Goal: Transaction & Acquisition: Purchase product/service

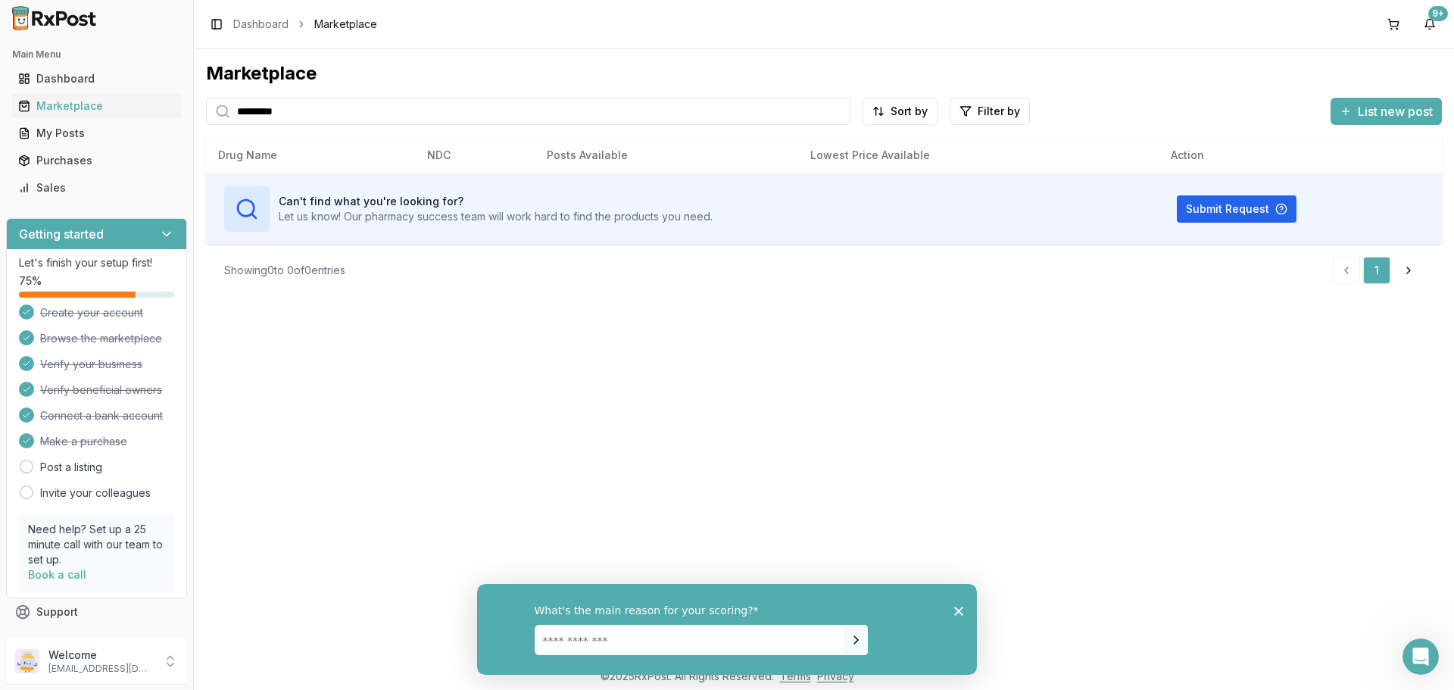
drag, startPoint x: 334, startPoint y: 111, endPoint x: 0, endPoint y: 120, distance: 334.2
click at [0, 120] on div "Main Menu Dashboard Marketplace My Posts Purchases Sales Getting started Let's …" at bounding box center [727, 345] width 1454 height 690
type input "******"
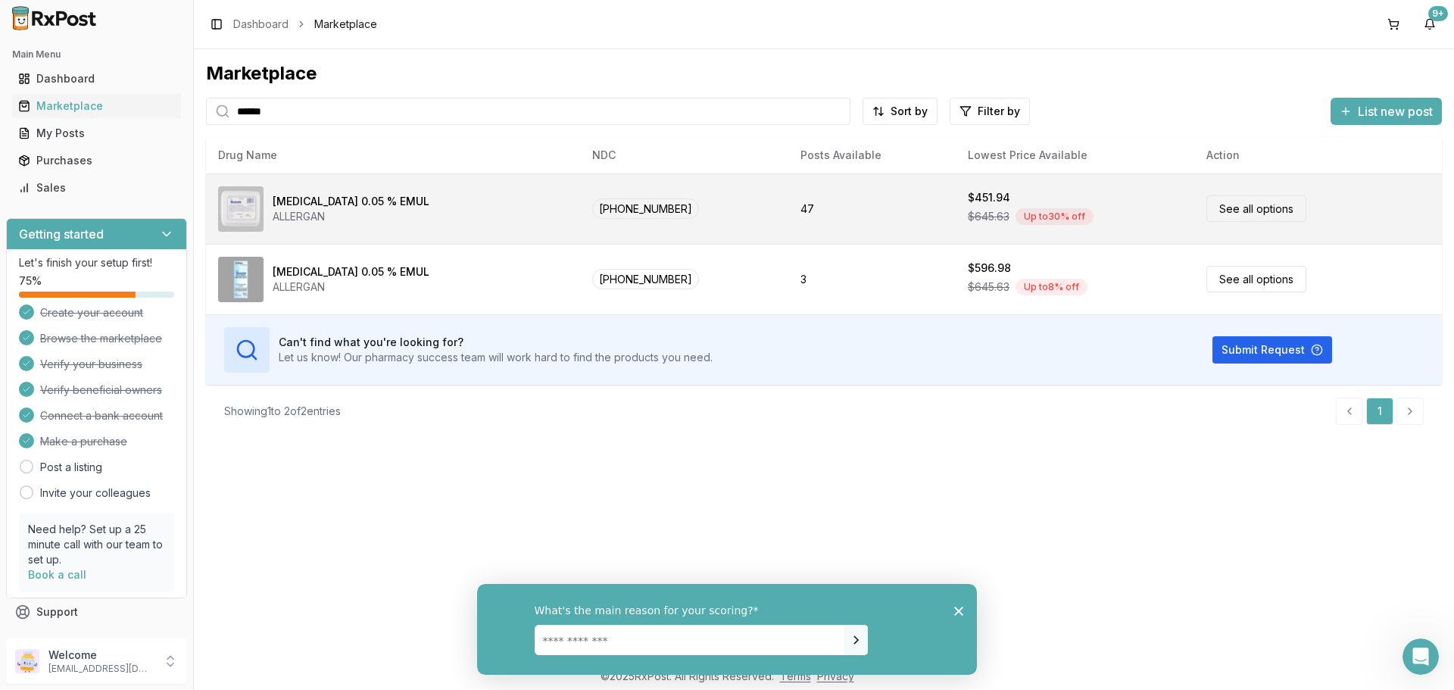
click at [1258, 203] on link "See all options" at bounding box center [1257, 208] width 100 height 27
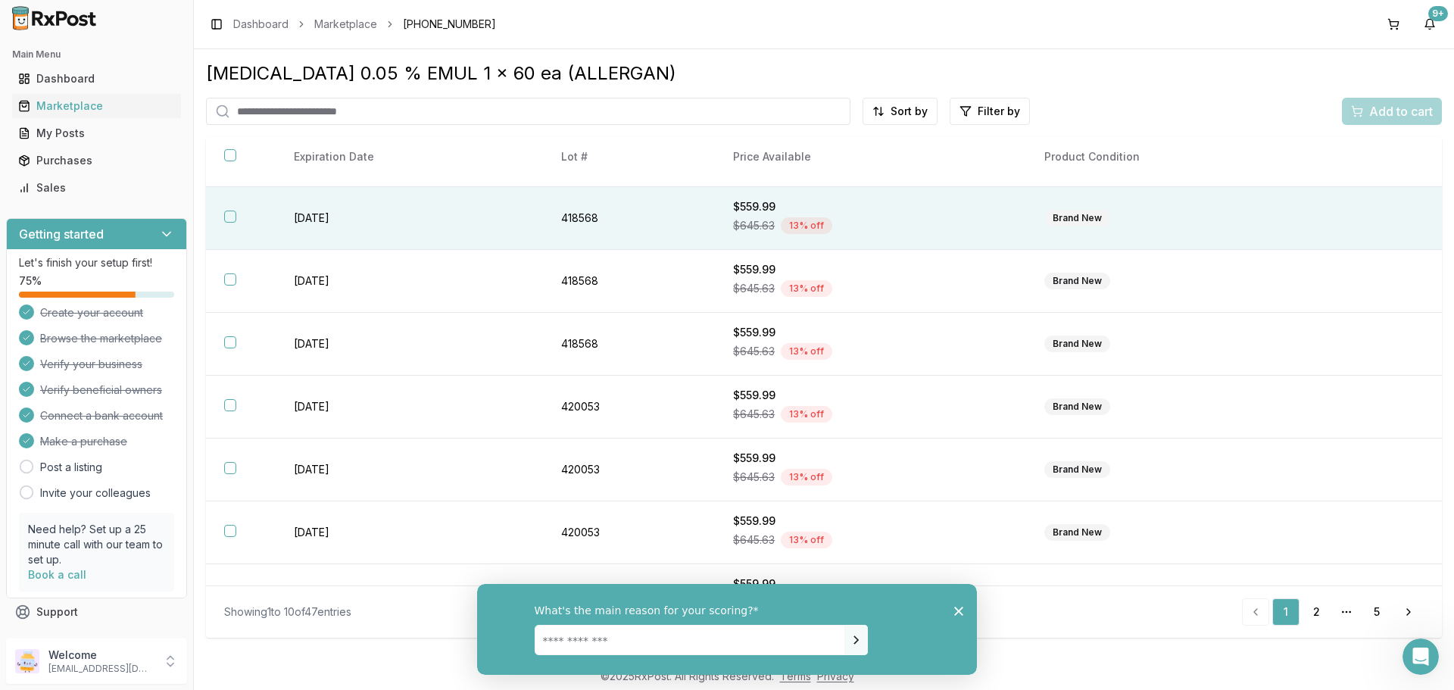
scroll to position [76, 0]
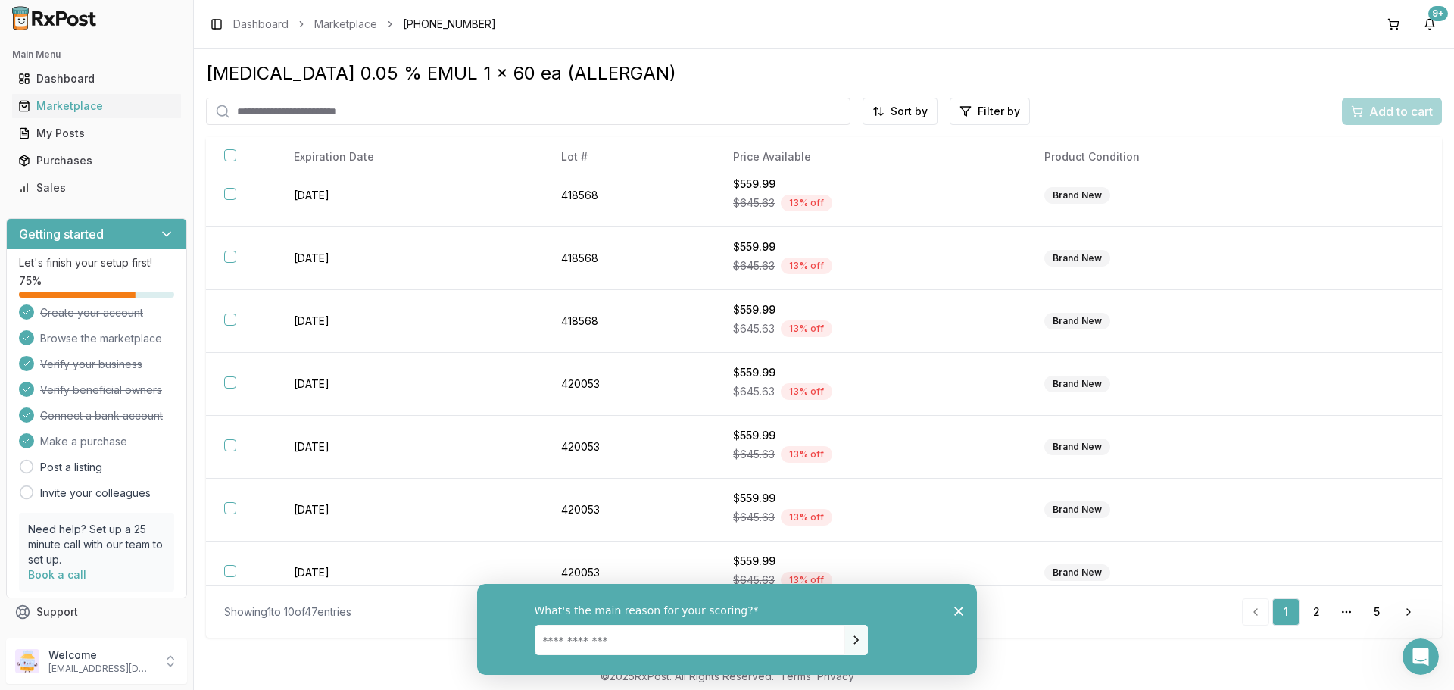
click at [957, 610] on icon "Close survey" at bounding box center [958, 610] width 9 height 9
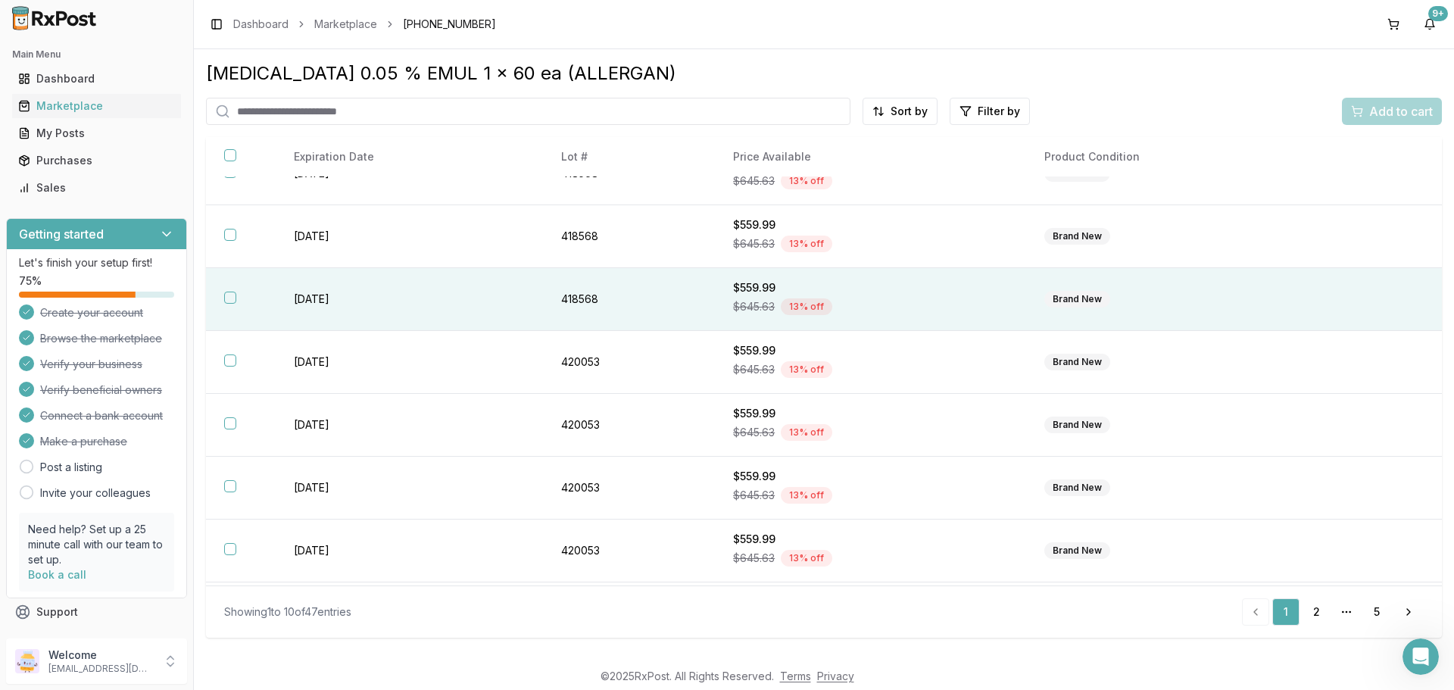
scroll to position [0, 0]
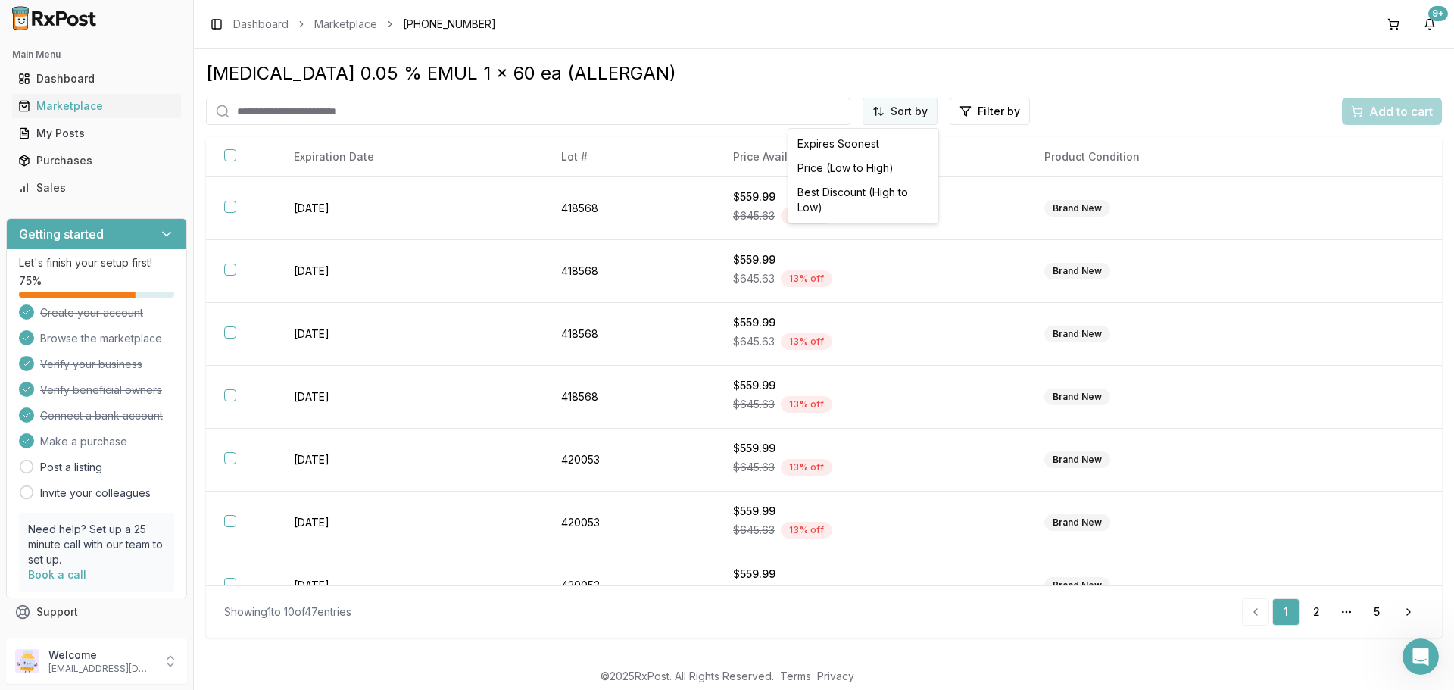
click at [907, 109] on html "Main Menu Dashboard Marketplace My Posts Purchases Sales Getting started Let's …" at bounding box center [727, 345] width 1454 height 690
click at [838, 169] on div "Price (Low to High)" at bounding box center [864, 168] width 144 height 24
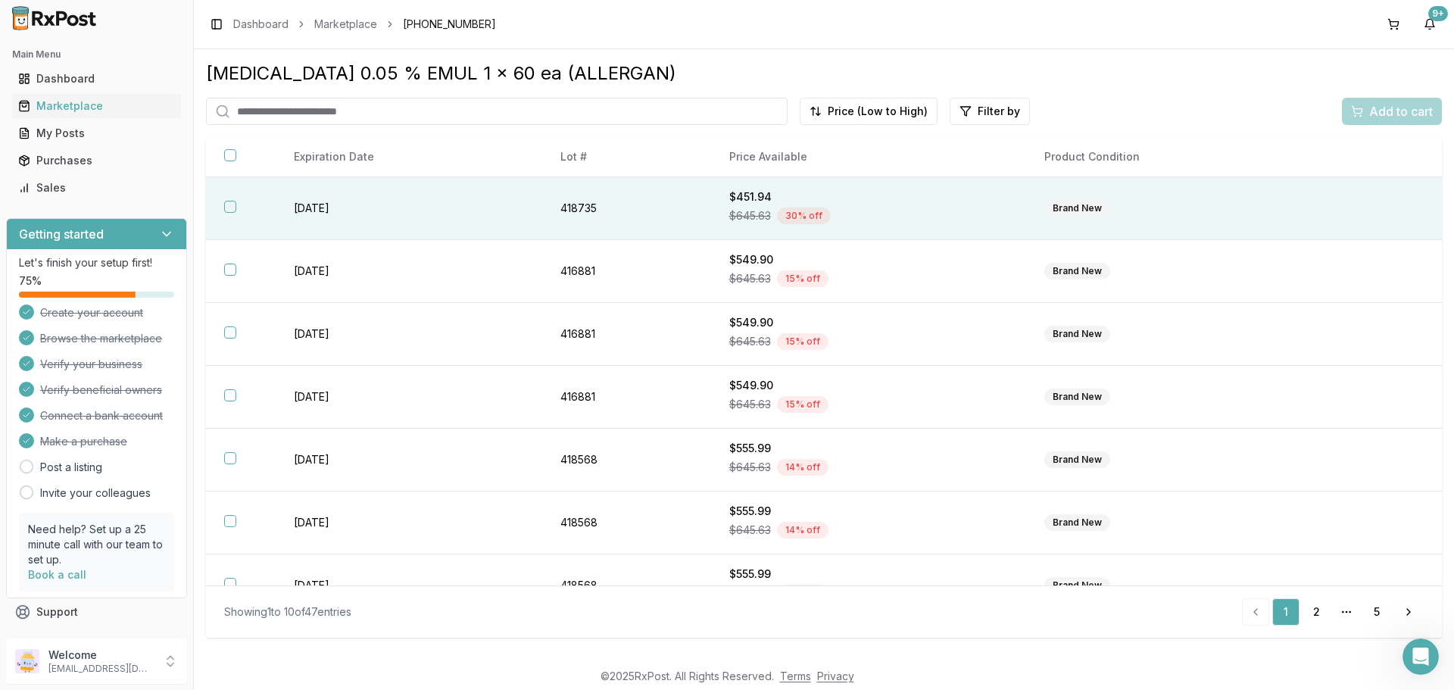
click at [232, 208] on button "button" at bounding box center [230, 207] width 12 height 12
click at [1398, 114] on span "Add to cart" at bounding box center [1401, 111] width 64 height 18
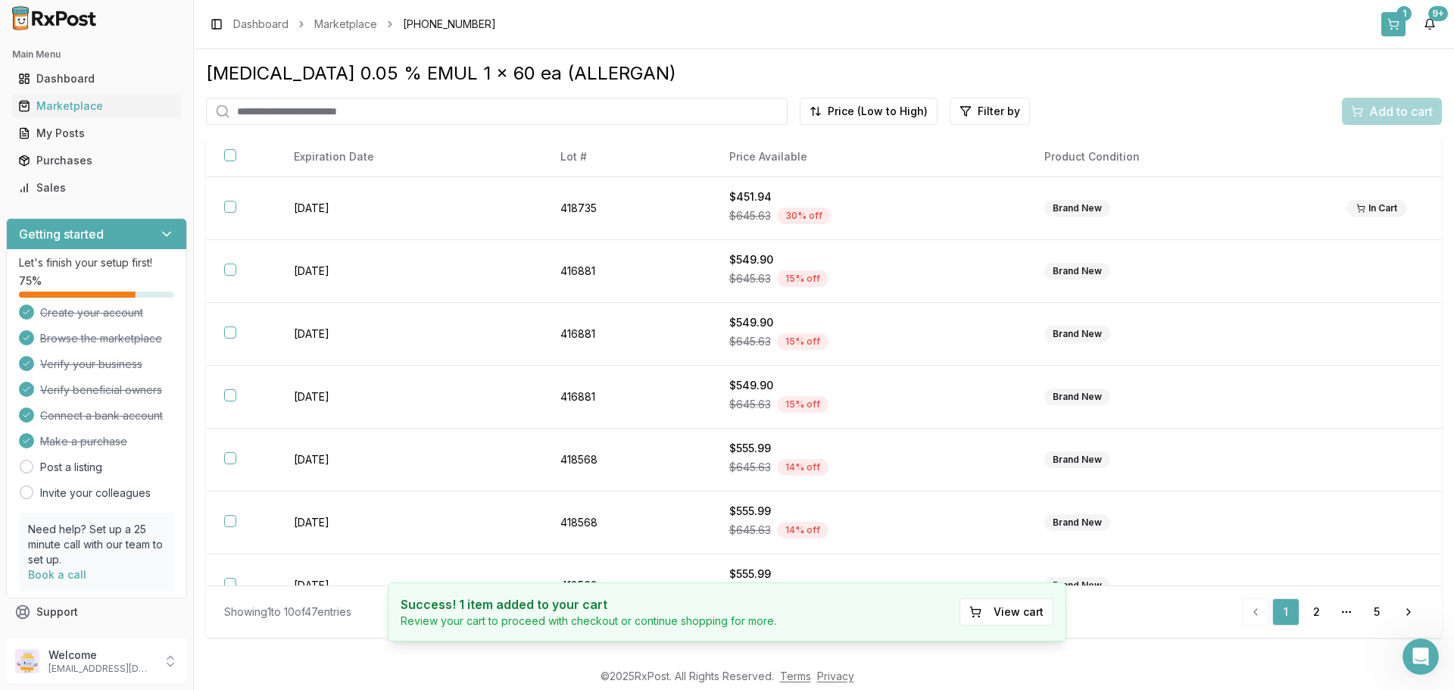
click at [1396, 19] on button "1" at bounding box center [1394, 24] width 24 height 24
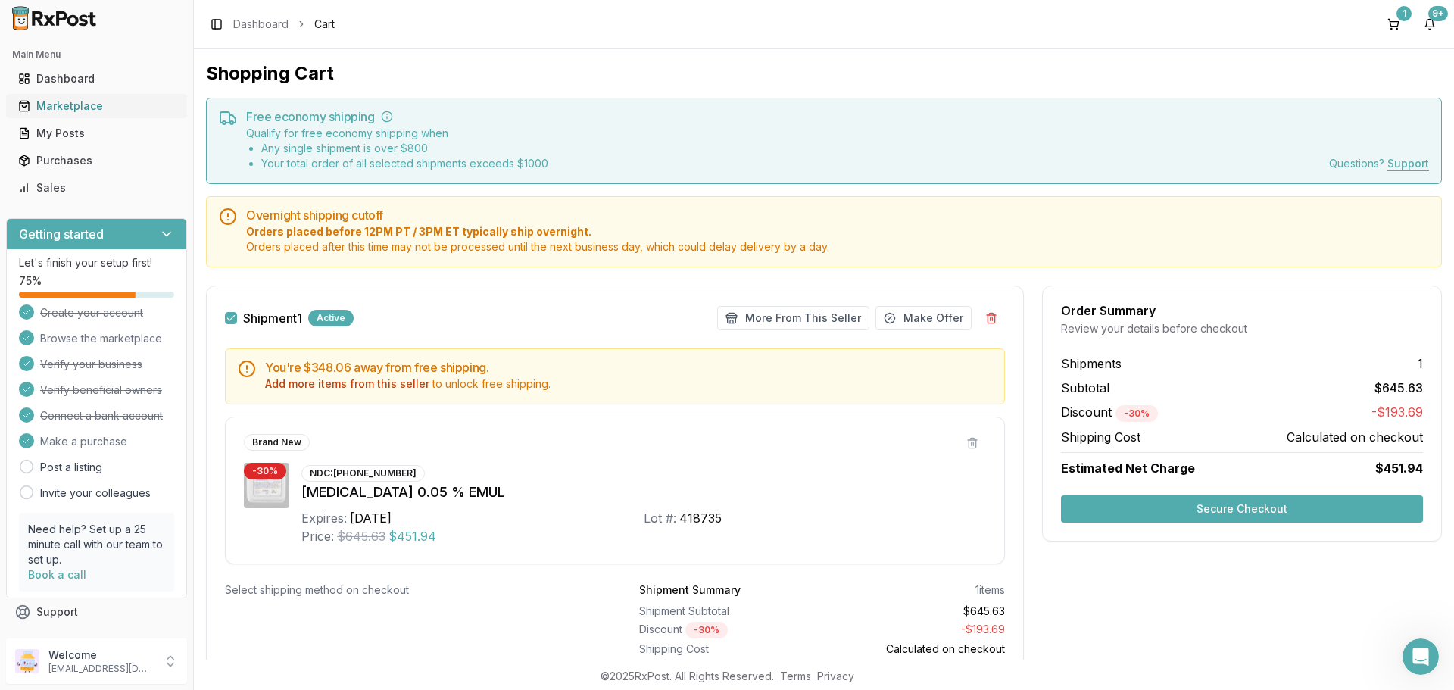
click at [50, 102] on div "Marketplace" at bounding box center [96, 105] width 157 height 15
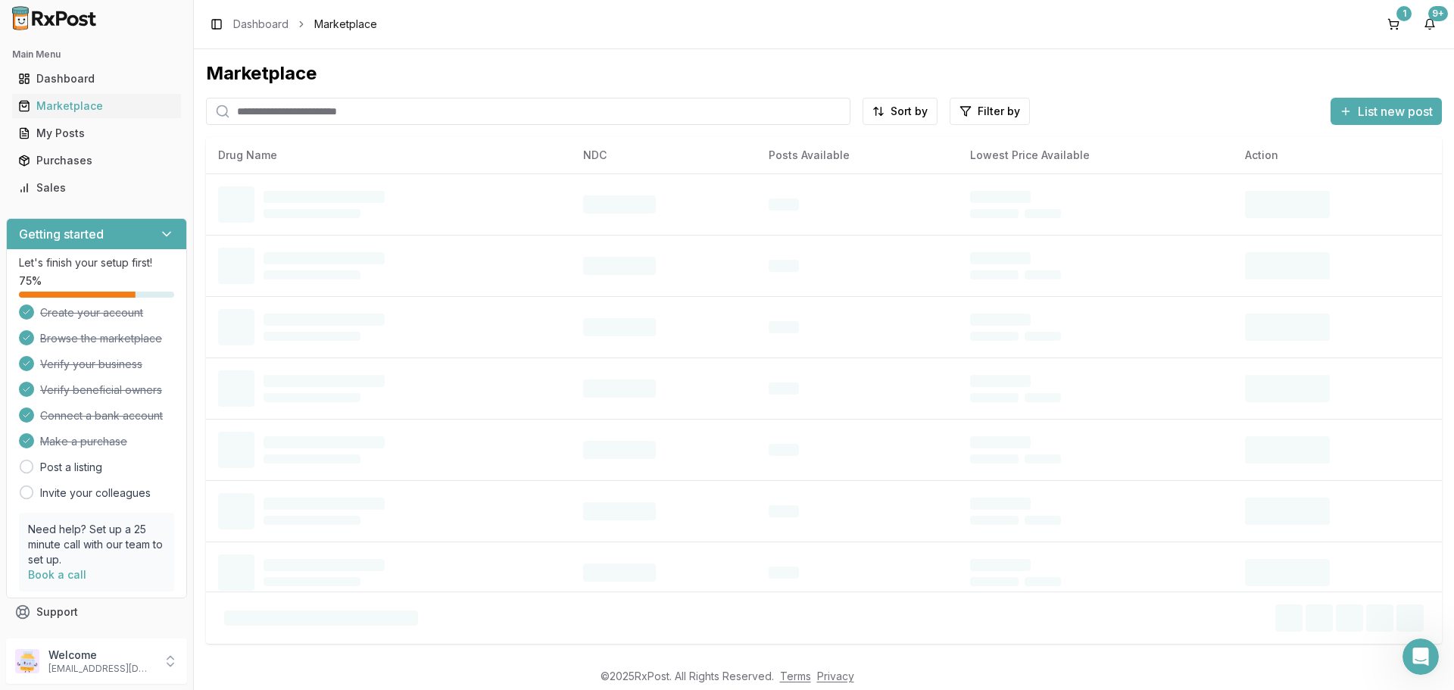
click at [308, 113] on input "search" at bounding box center [528, 111] width 645 height 27
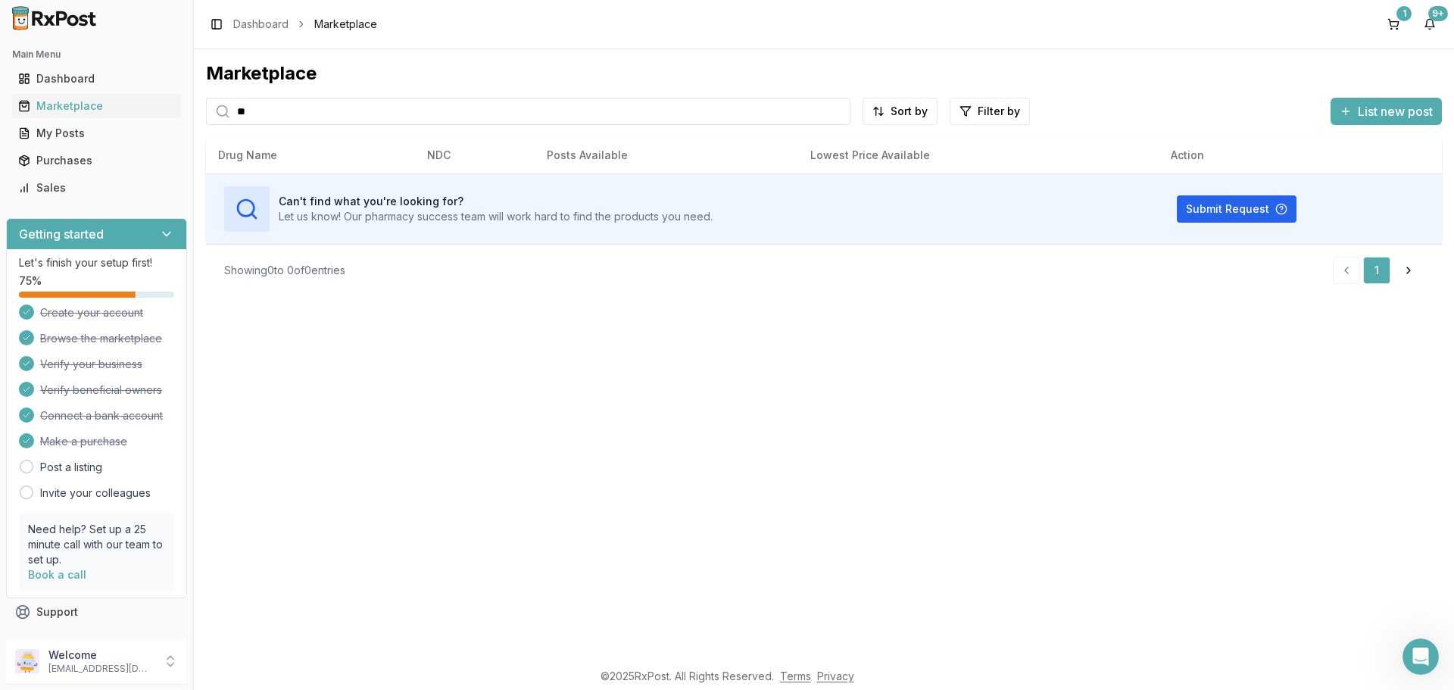
type input "*"
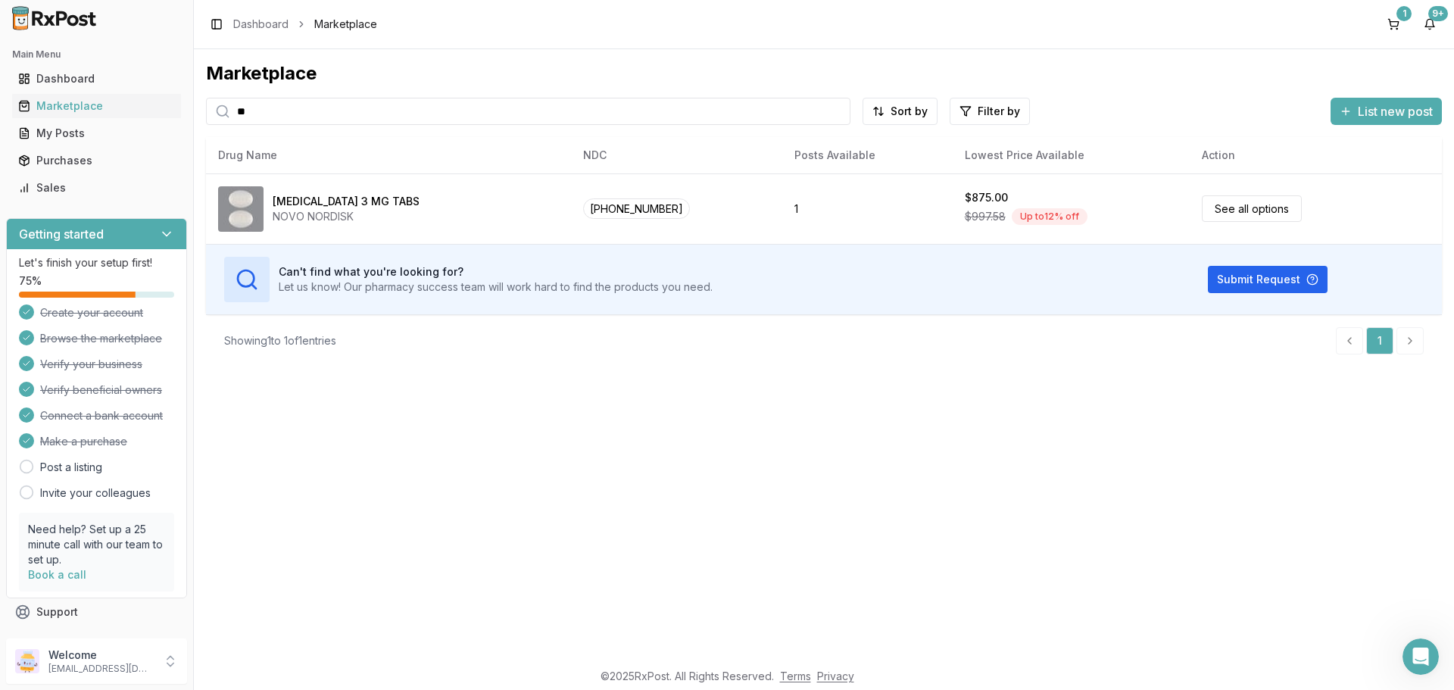
type input "*"
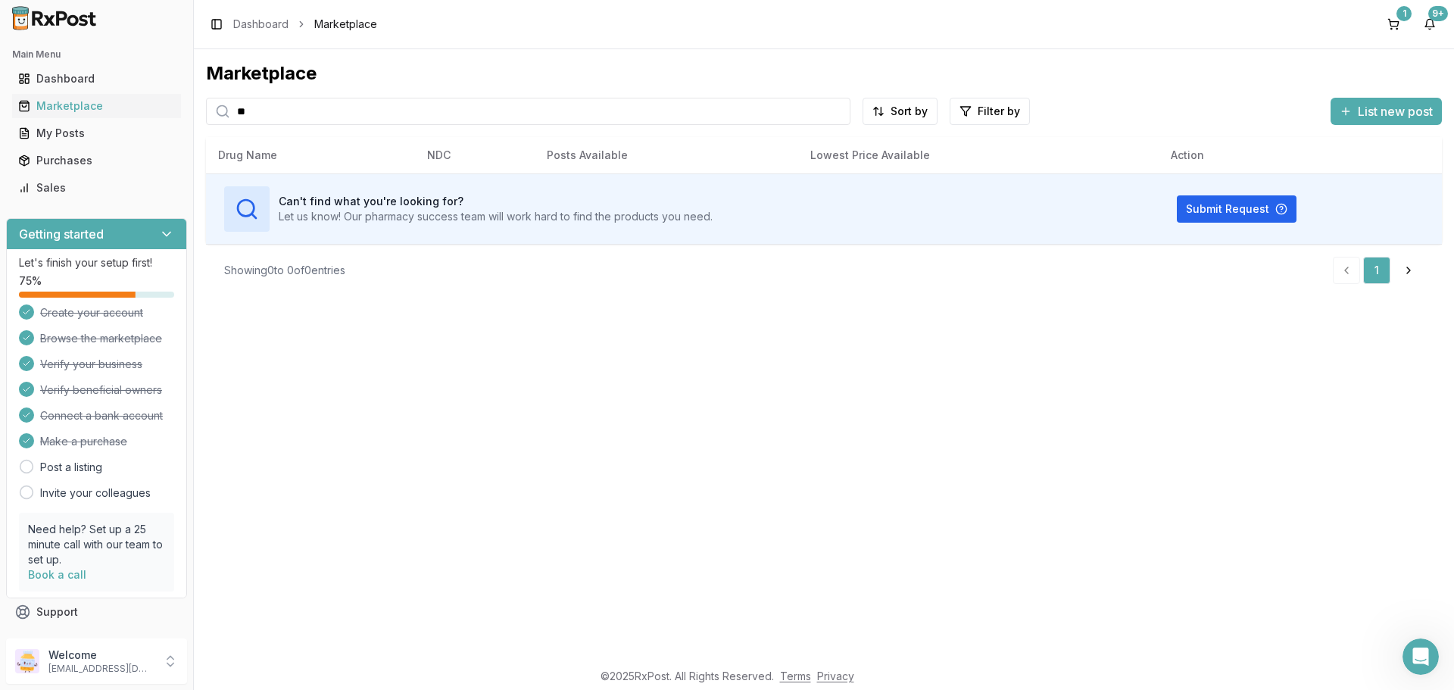
type input "*"
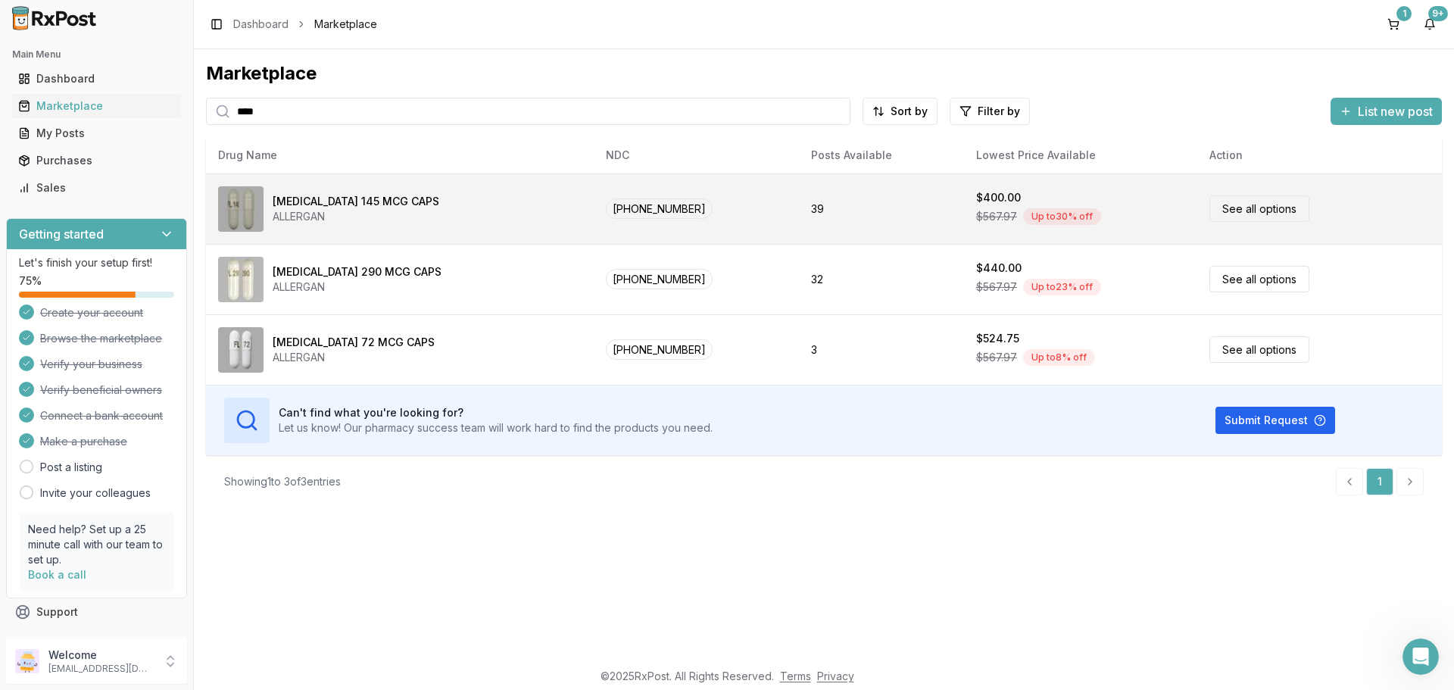
type input "****"
click at [1238, 205] on link "See all options" at bounding box center [1260, 208] width 100 height 27
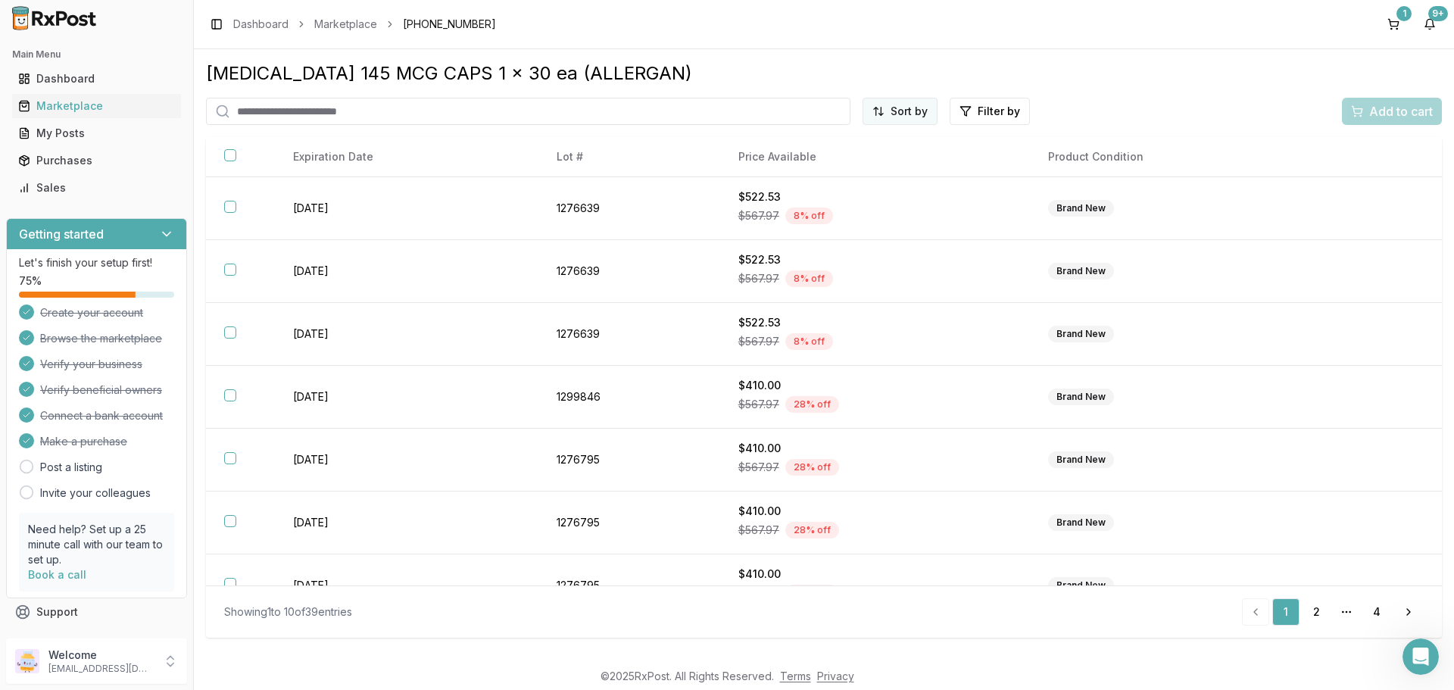
click at [915, 105] on html "Main Menu Dashboard Marketplace My Posts Purchases Sales Getting started Let's …" at bounding box center [727, 345] width 1454 height 690
click at [874, 165] on div "Price (Low to High)" at bounding box center [864, 168] width 144 height 24
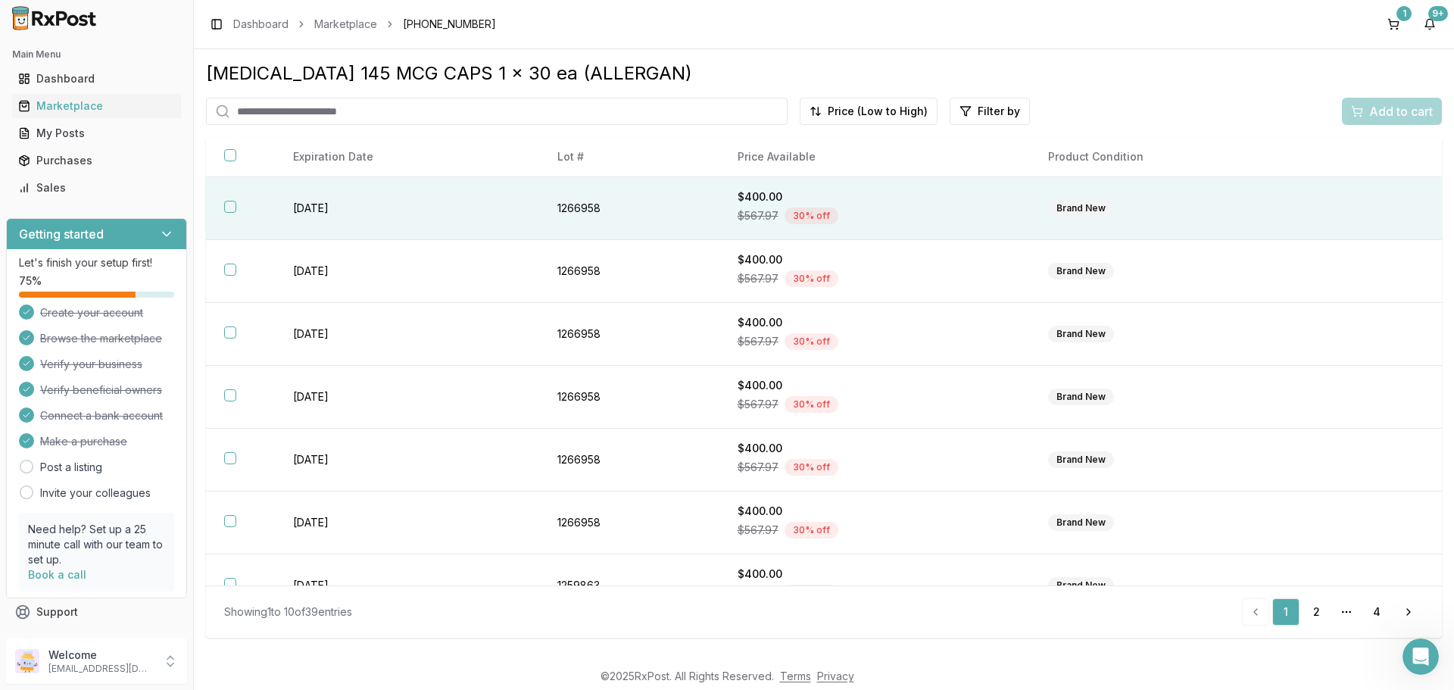
click at [230, 206] on button "button" at bounding box center [230, 207] width 12 height 12
click at [1398, 109] on span "Add to cart" at bounding box center [1401, 111] width 64 height 18
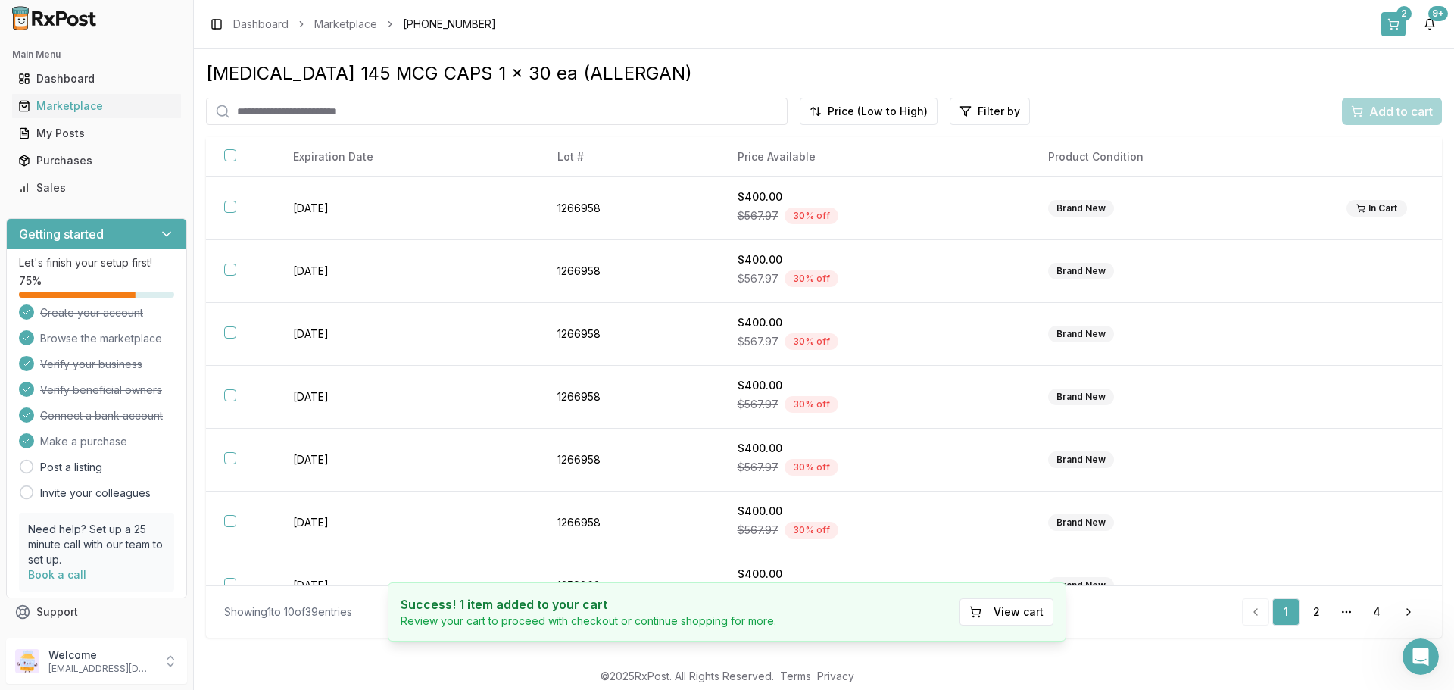
click at [1391, 23] on button "2" at bounding box center [1394, 24] width 24 height 24
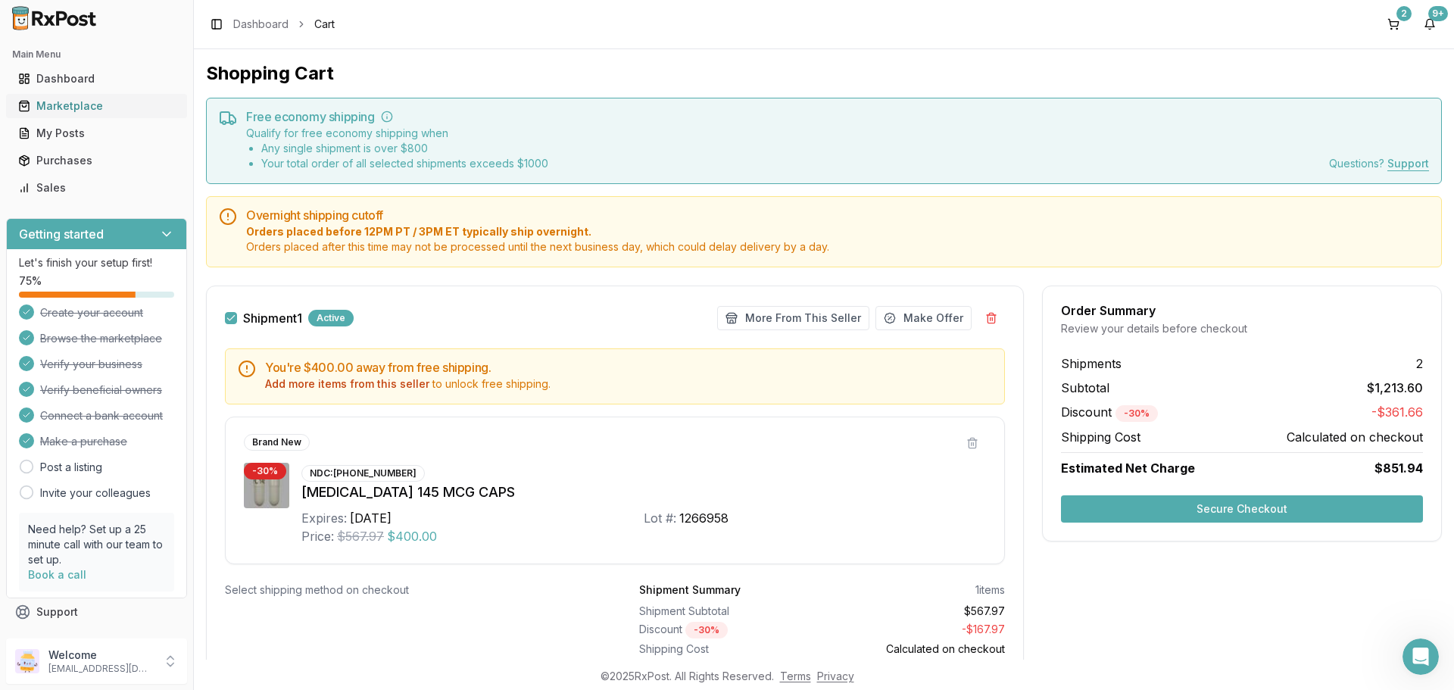
click at [90, 106] on div "Marketplace" at bounding box center [96, 105] width 157 height 15
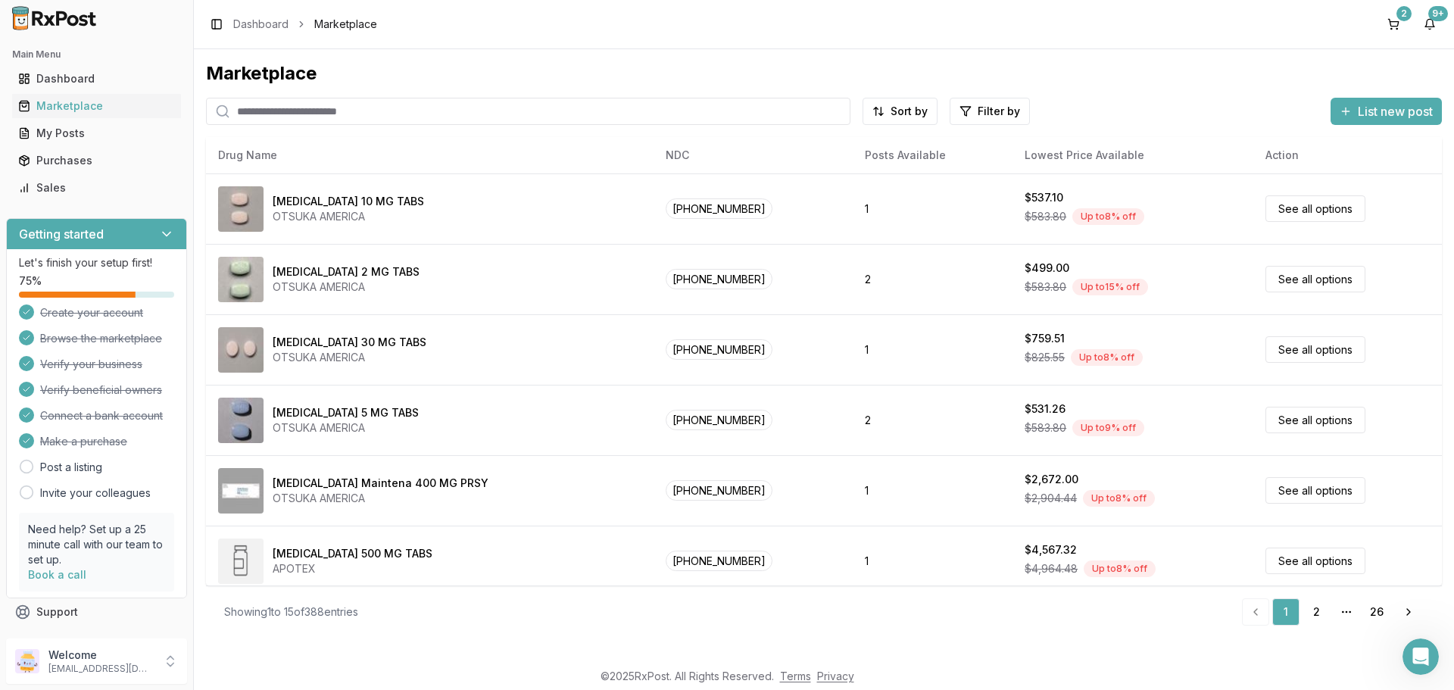
click at [444, 108] on input "search" at bounding box center [528, 111] width 645 height 27
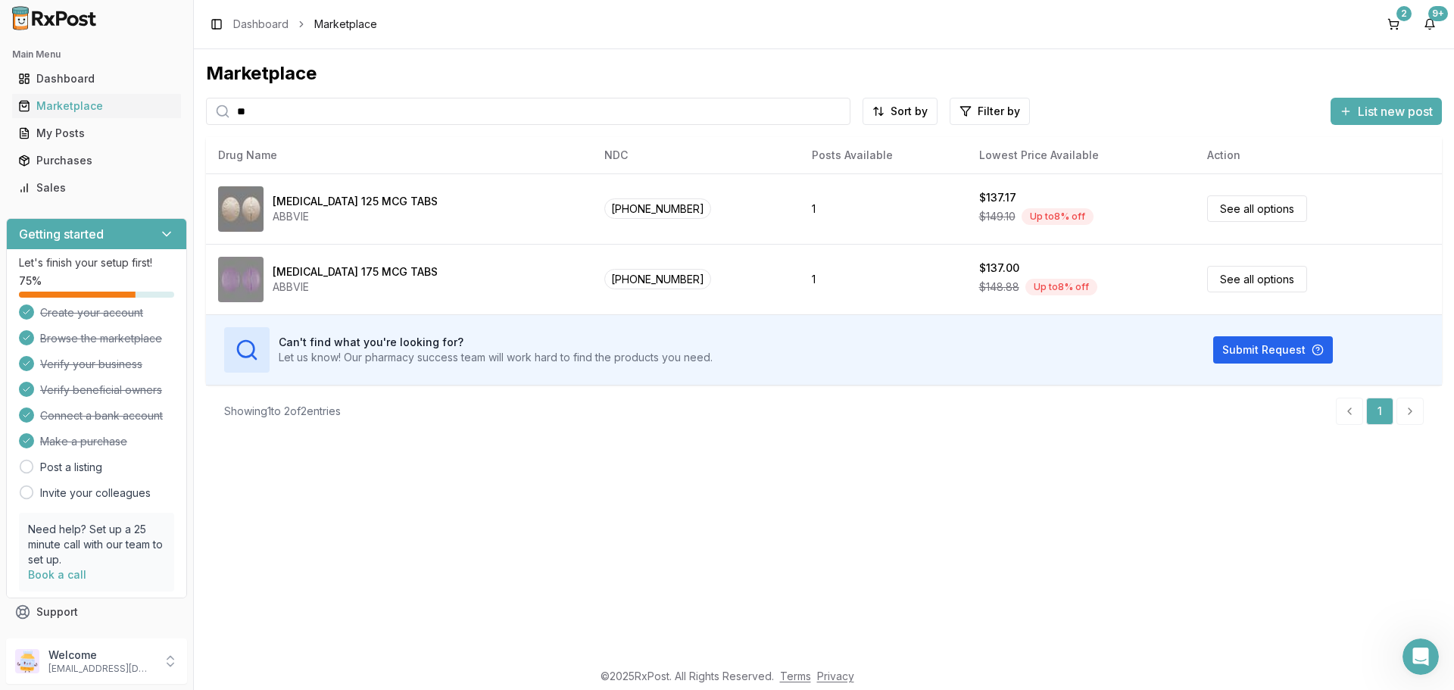
type input "*"
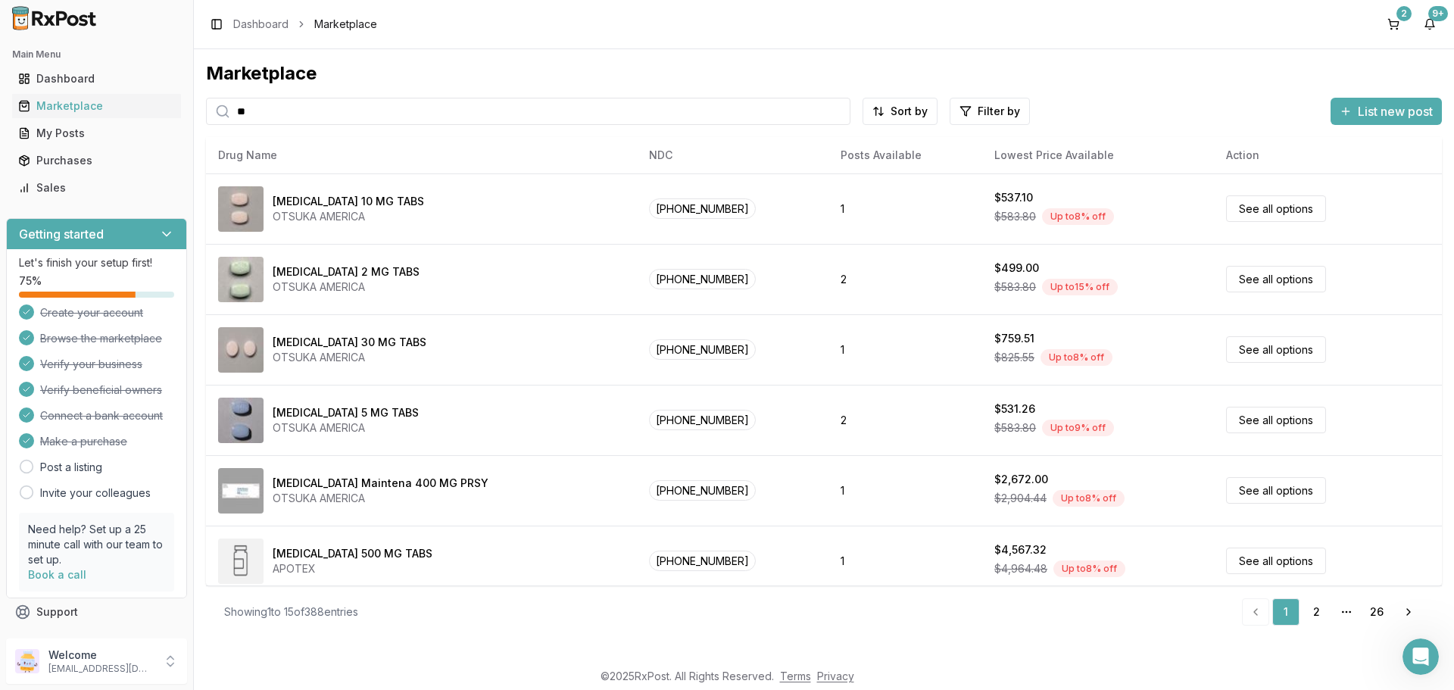
type input "*"
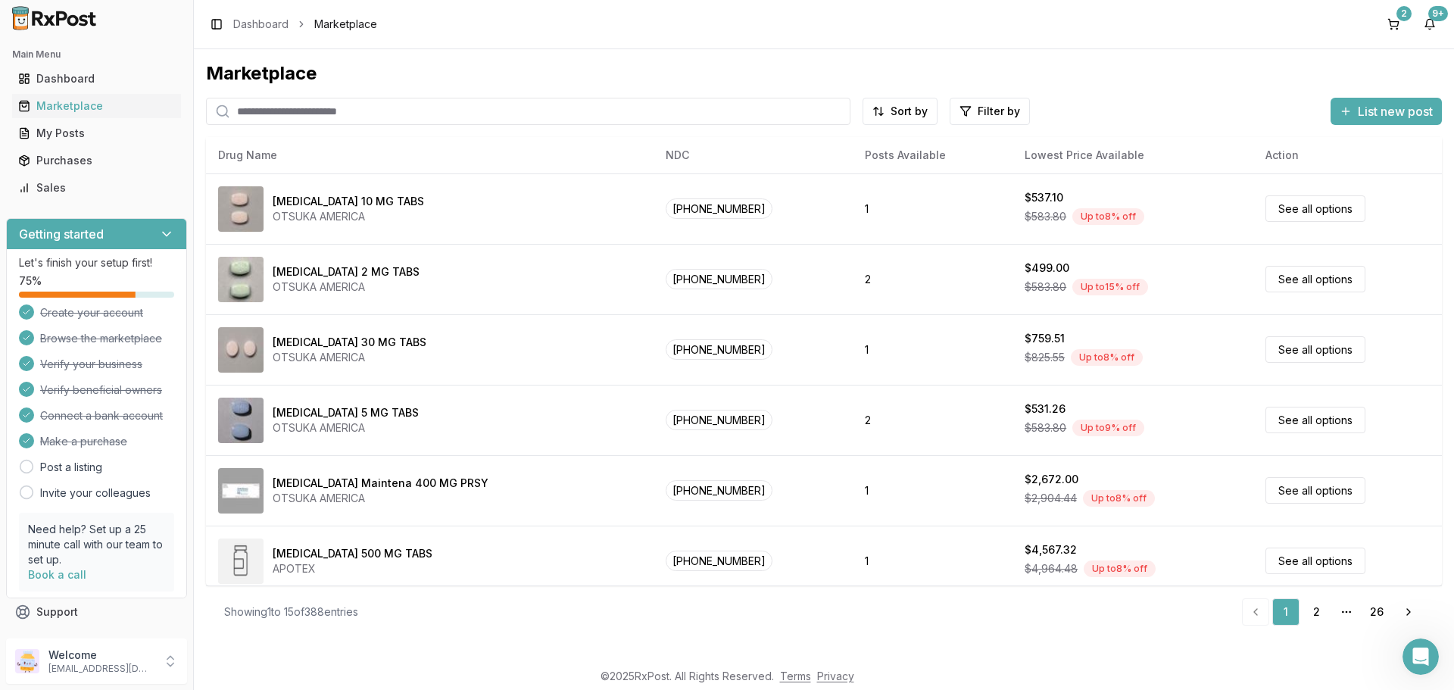
click at [408, 111] on input "search" at bounding box center [528, 111] width 645 height 27
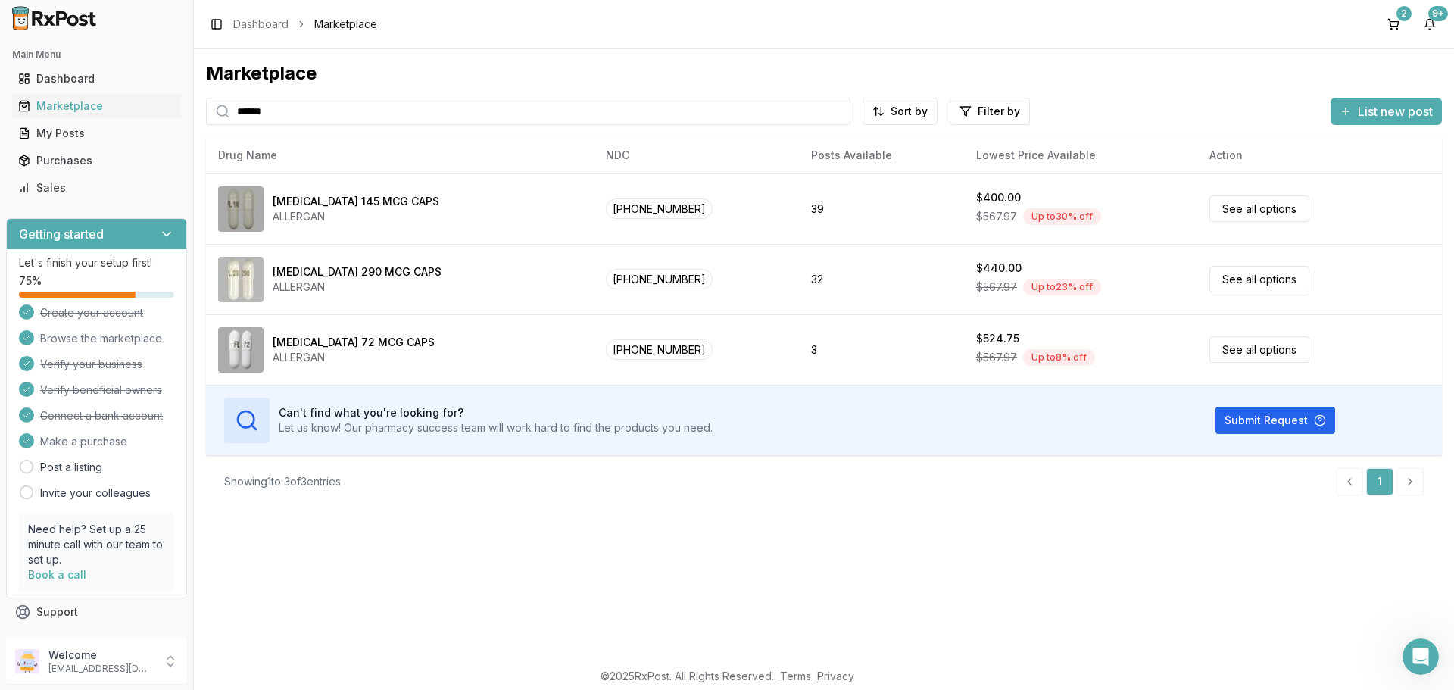
type input "******"
click at [1396, 22] on button "2" at bounding box center [1394, 24] width 24 height 24
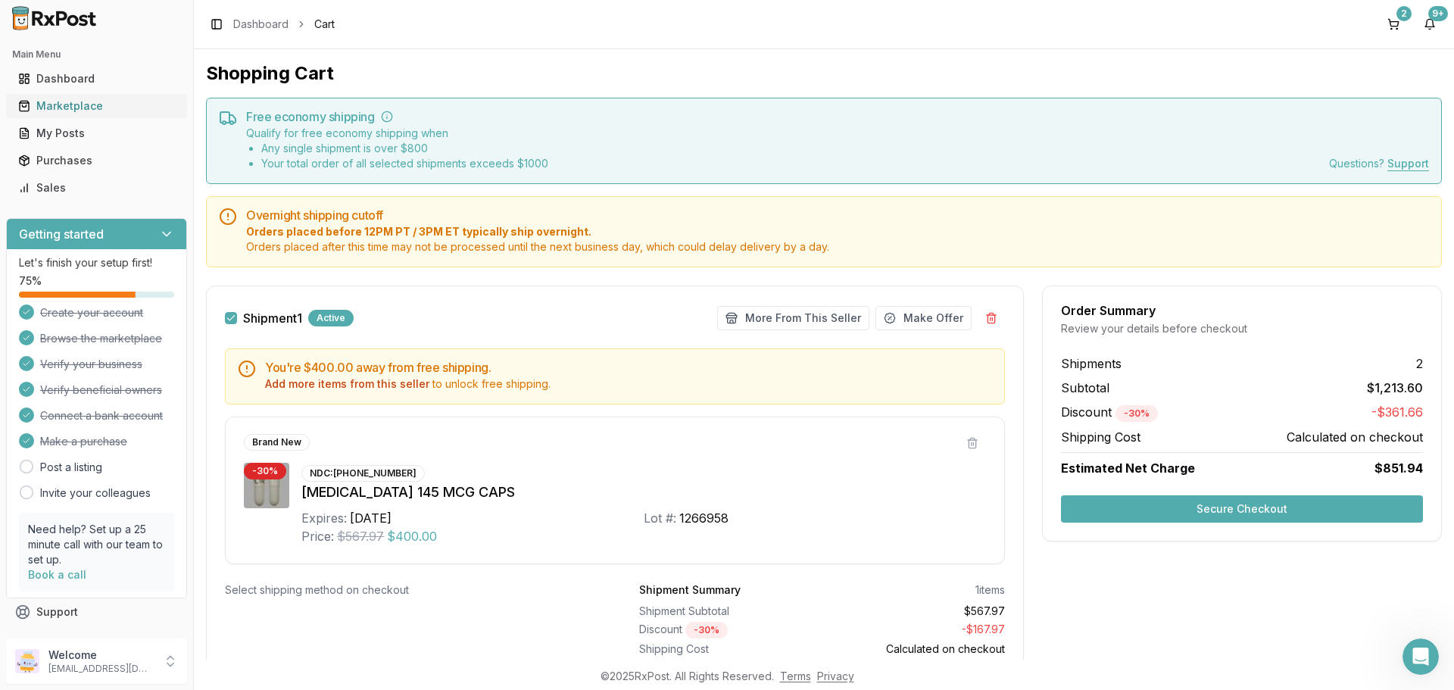
click at [64, 103] on div "Marketplace" at bounding box center [96, 105] width 157 height 15
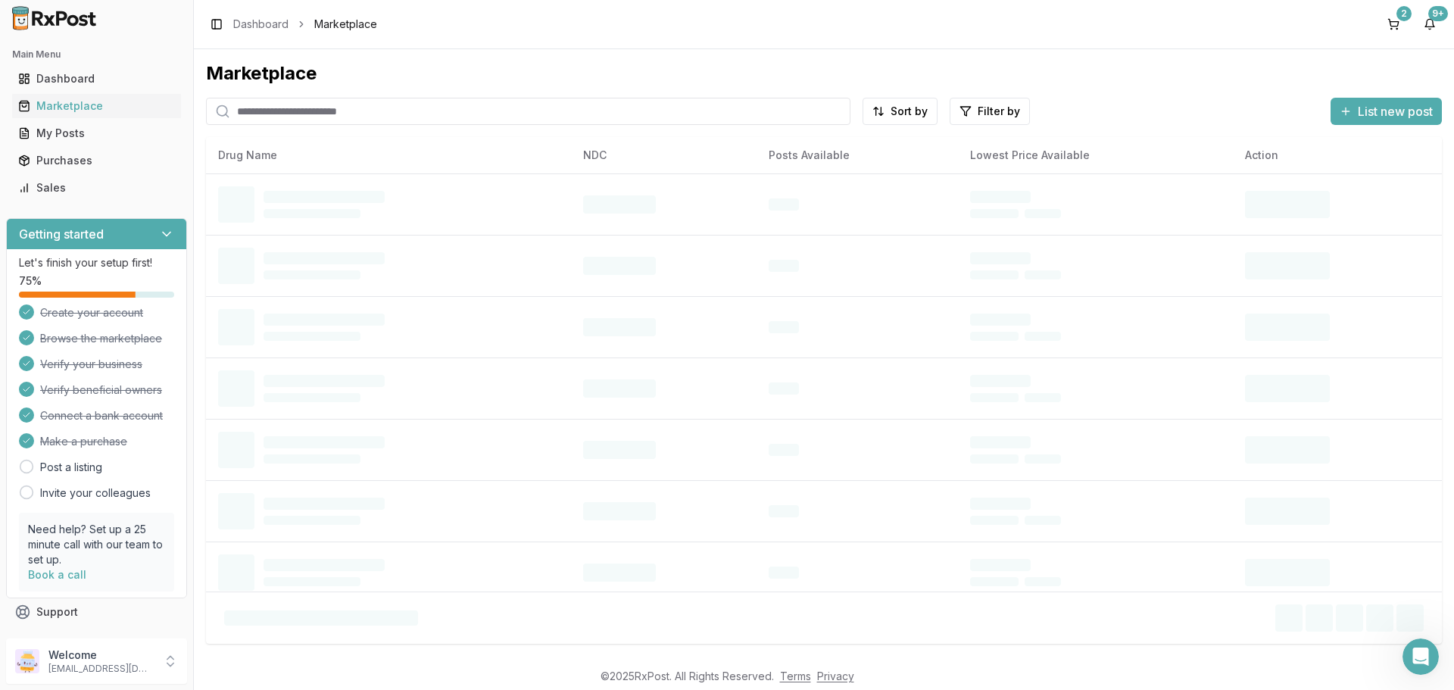
click at [409, 114] on input "search" at bounding box center [528, 111] width 645 height 27
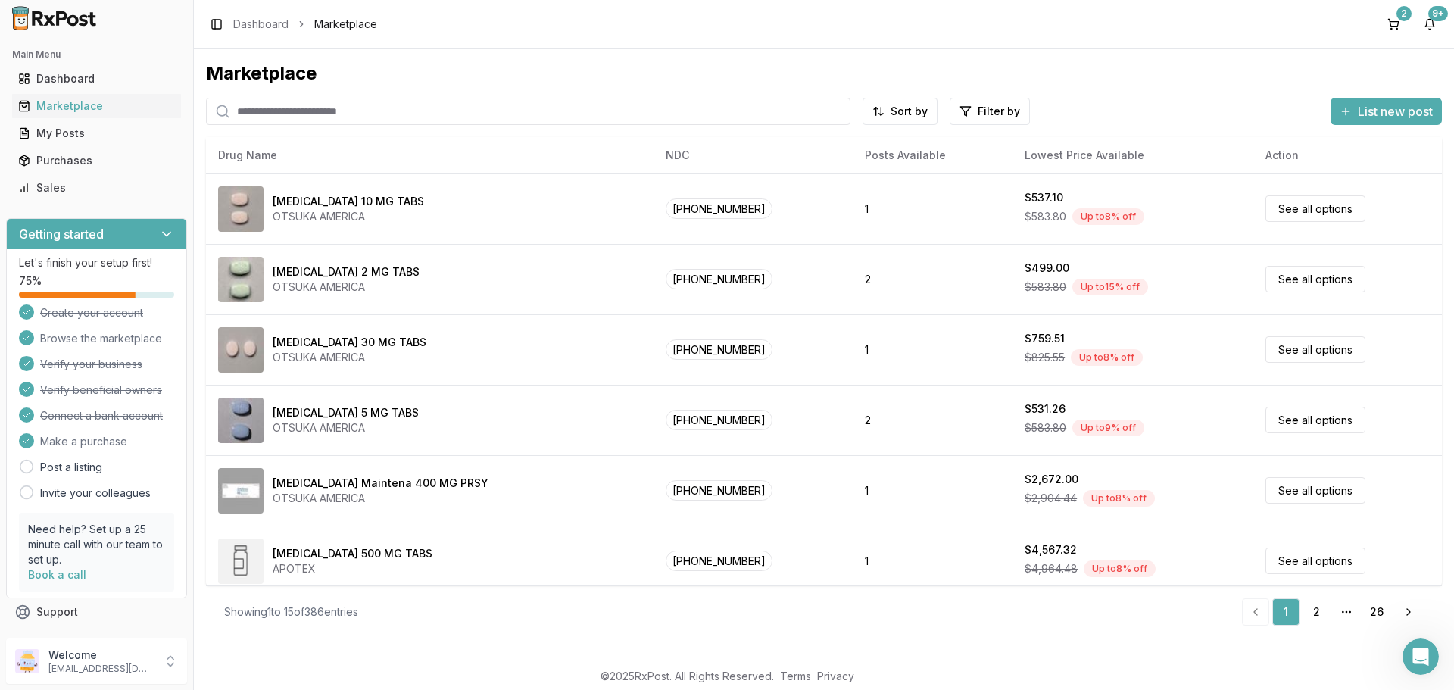
click at [474, 108] on input "search" at bounding box center [528, 111] width 645 height 27
type input "******"
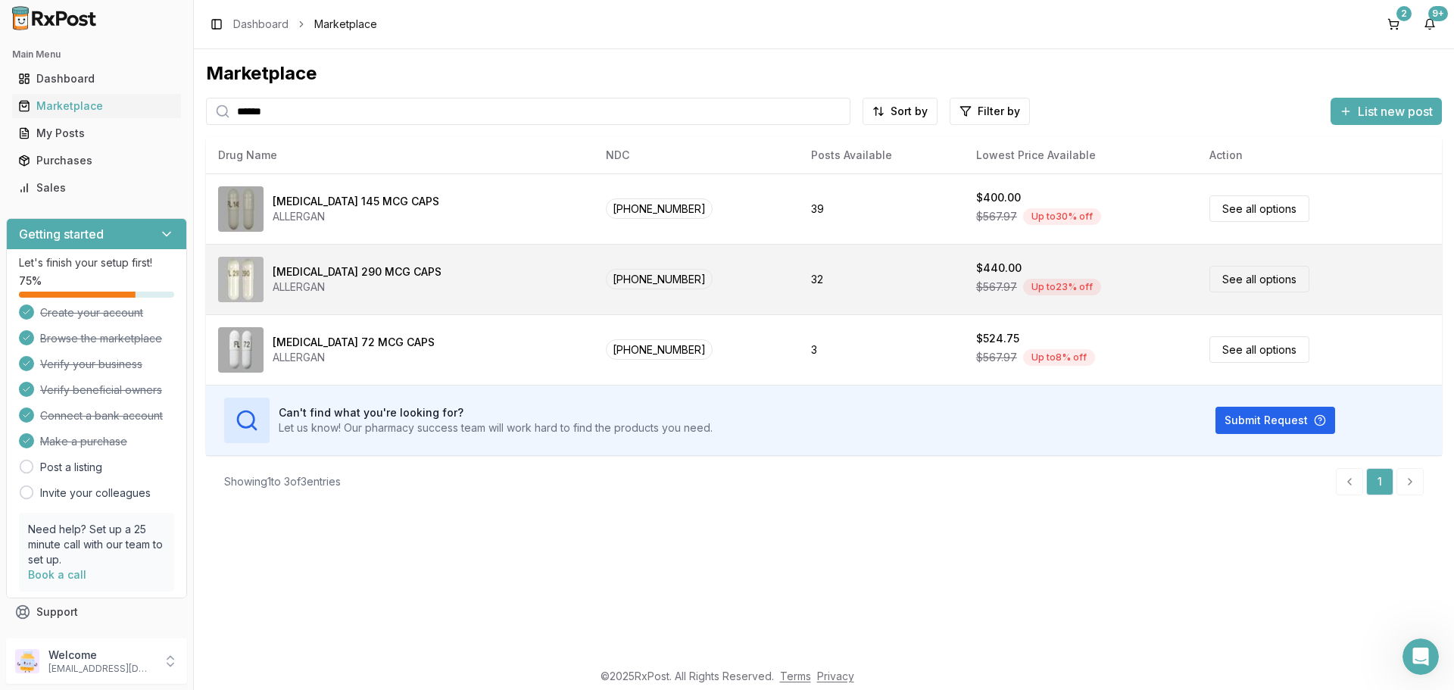
click at [1250, 277] on link "See all options" at bounding box center [1260, 279] width 100 height 27
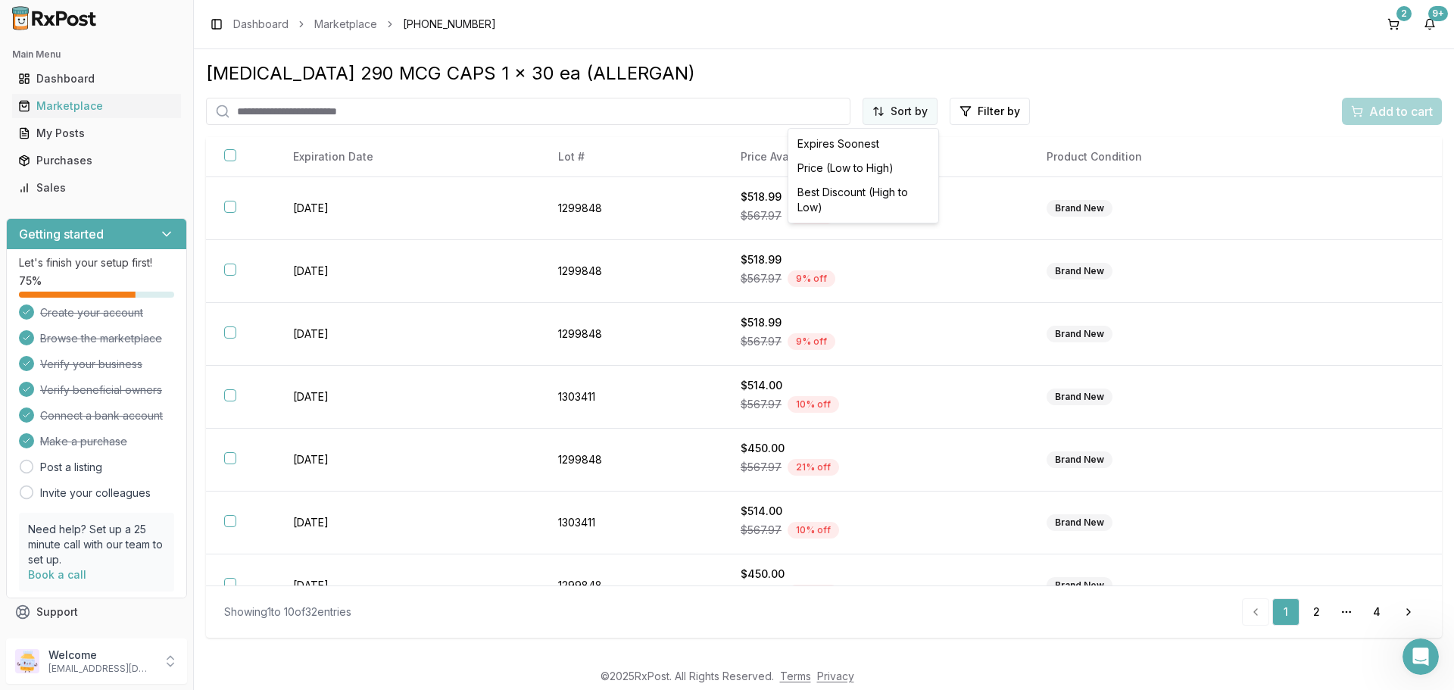
click at [917, 114] on html "Main Menu Dashboard Marketplace My Posts Purchases Sales Getting started Let's …" at bounding box center [727, 345] width 1454 height 690
click at [854, 167] on div "Price (Low to High)" at bounding box center [864, 168] width 144 height 24
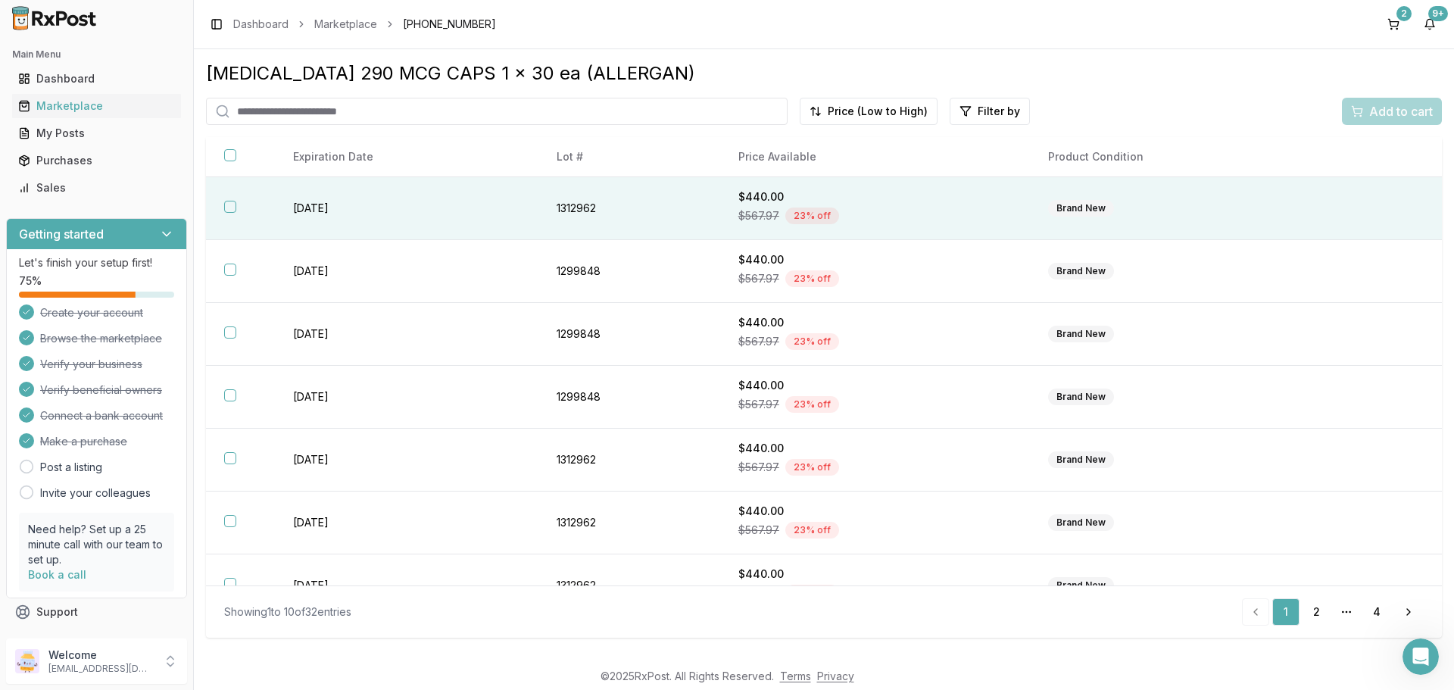
click at [232, 208] on button "button" at bounding box center [230, 207] width 12 height 12
click at [1401, 112] on span "Add to cart" at bounding box center [1401, 111] width 64 height 18
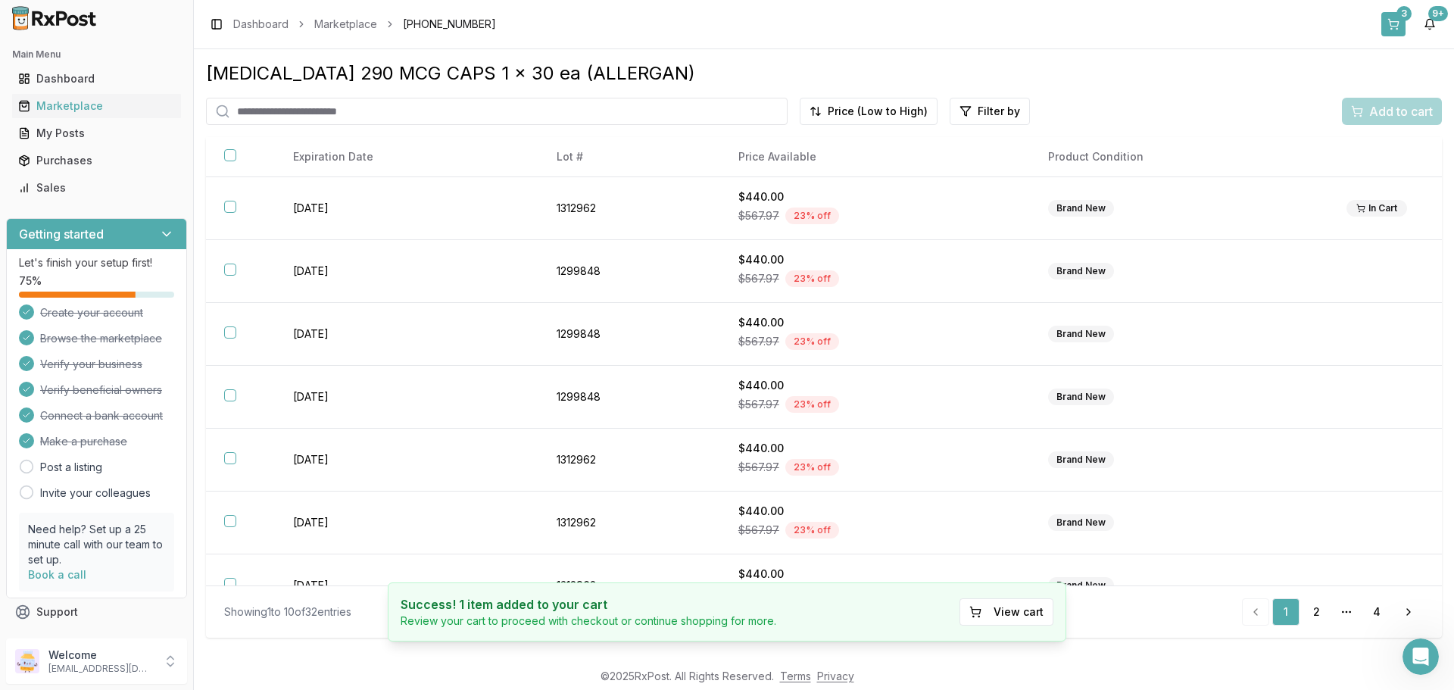
click at [1398, 23] on button "3" at bounding box center [1394, 24] width 24 height 24
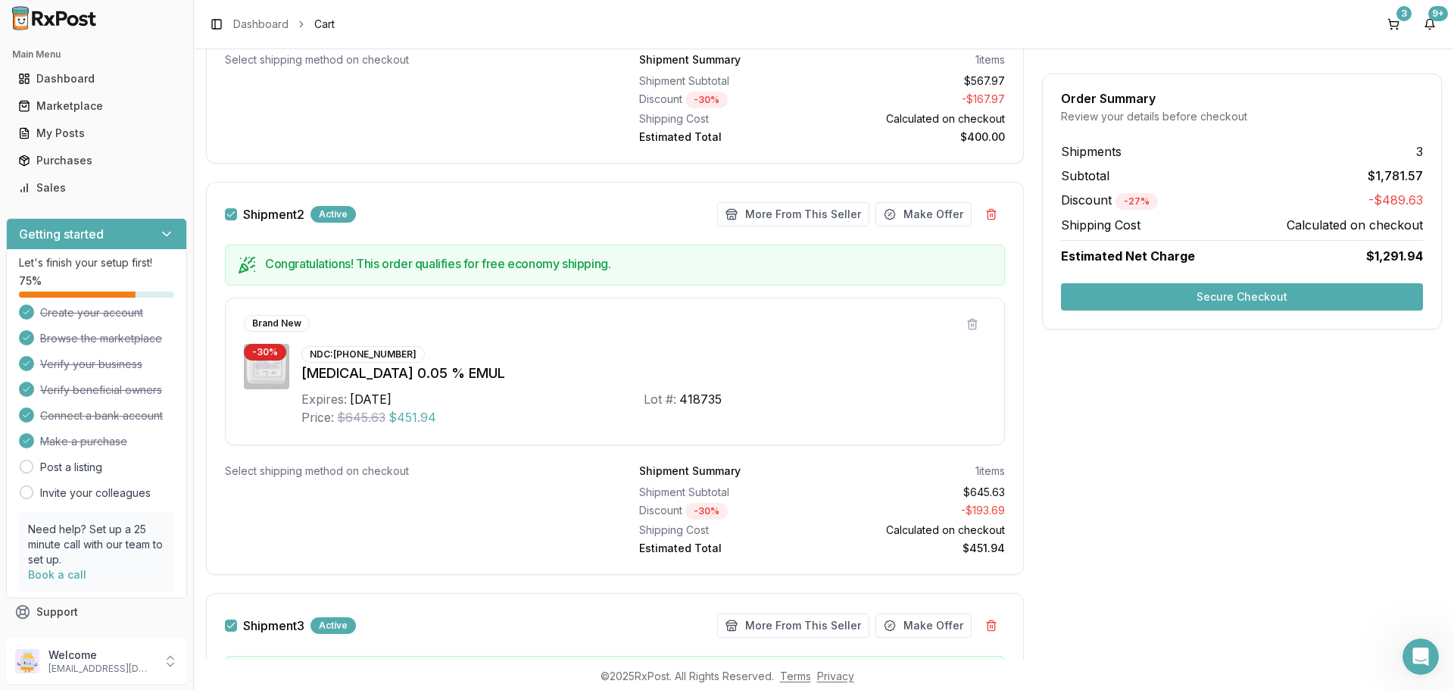
scroll to position [505, 0]
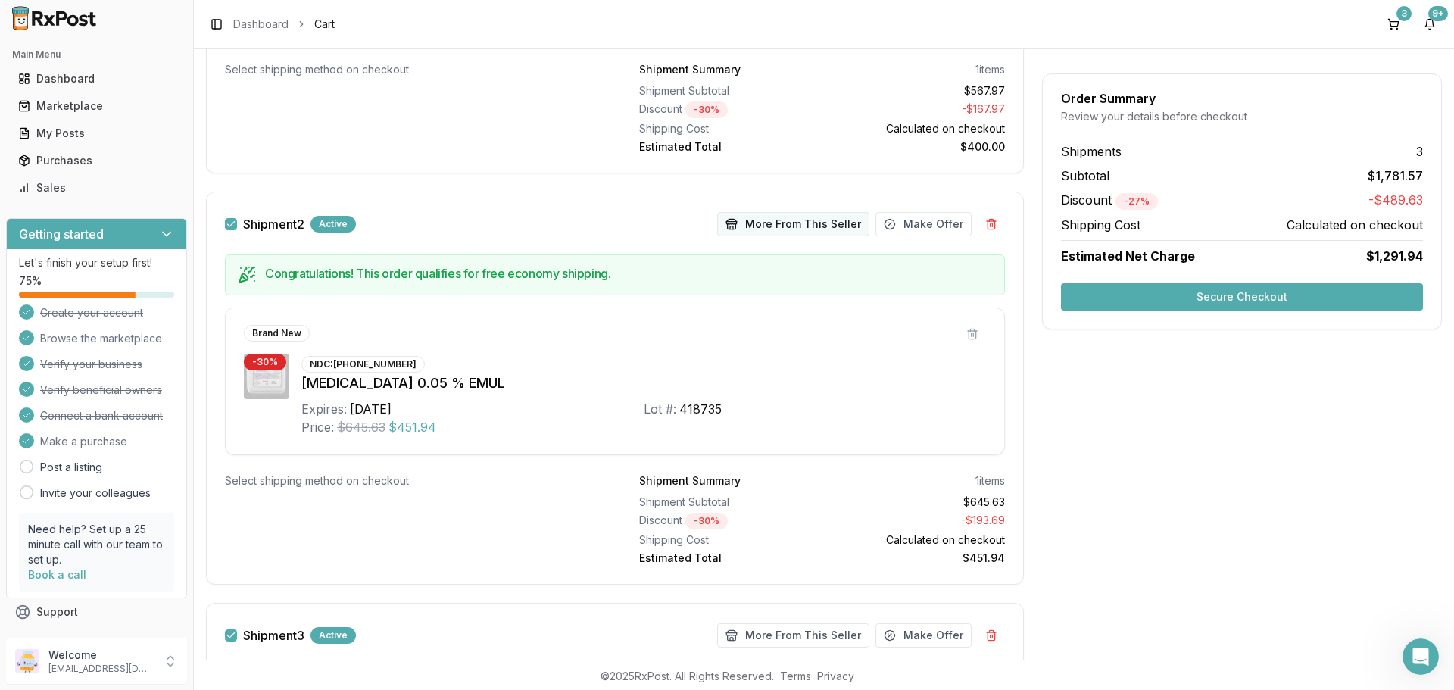
click at [777, 227] on button "More From This Seller" at bounding box center [793, 224] width 152 height 24
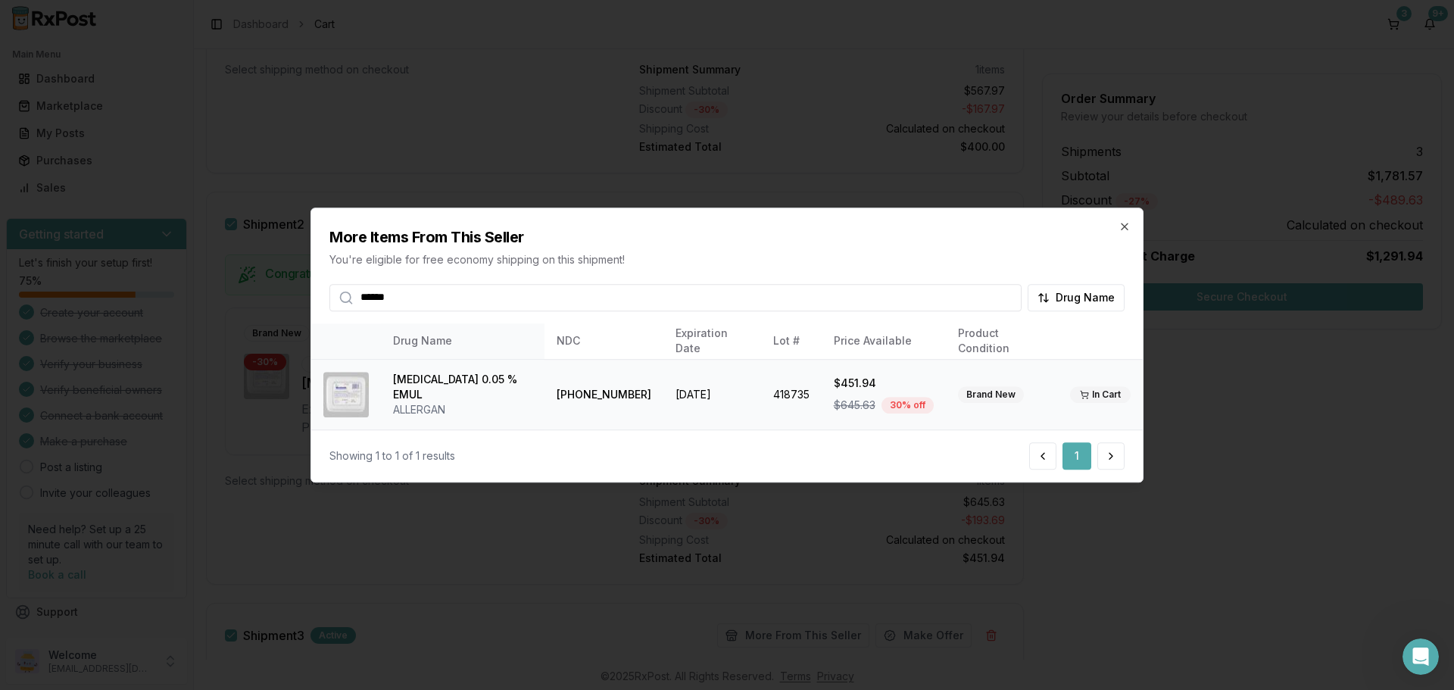
type input "******"
click at [761, 395] on td "418735" at bounding box center [791, 395] width 61 height 70
click at [1112, 456] on button at bounding box center [1111, 455] width 27 height 27
click at [1124, 229] on icon "button" at bounding box center [1125, 226] width 12 height 12
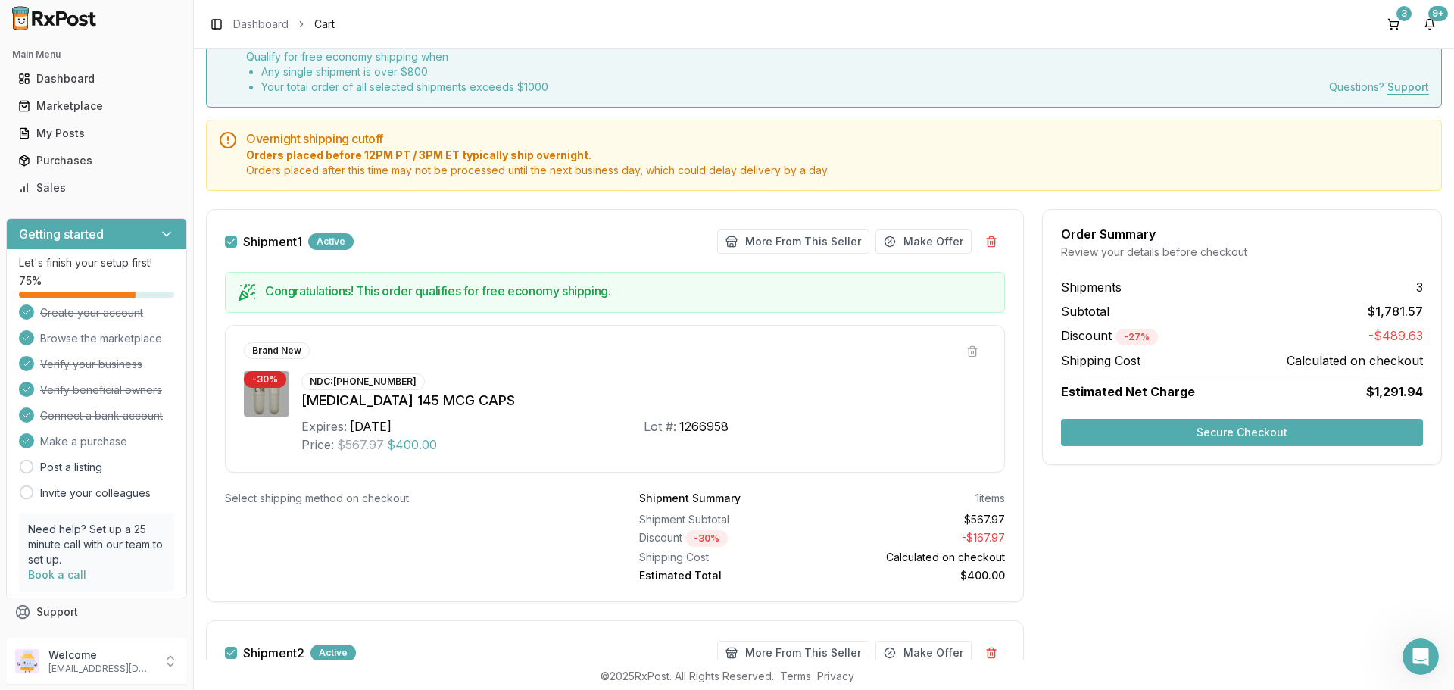
scroll to position [0, 0]
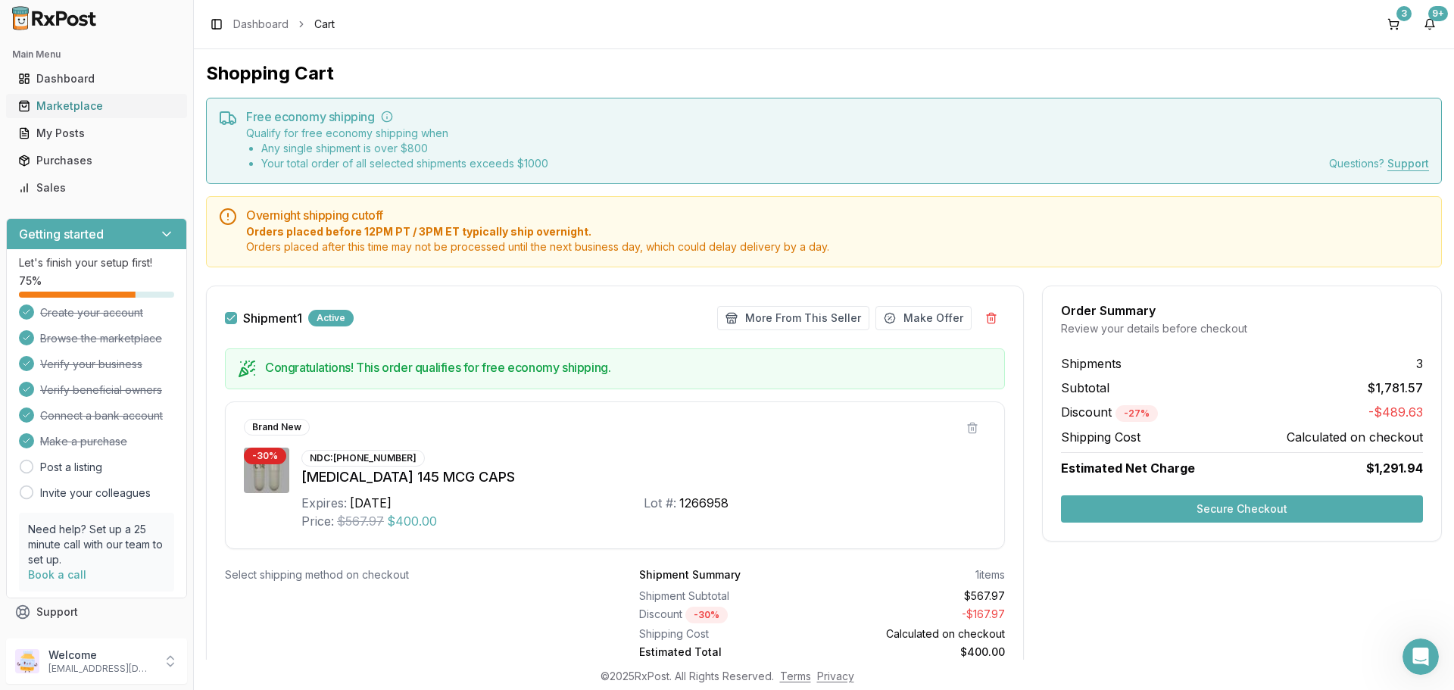
click at [61, 105] on div "Marketplace" at bounding box center [96, 105] width 157 height 15
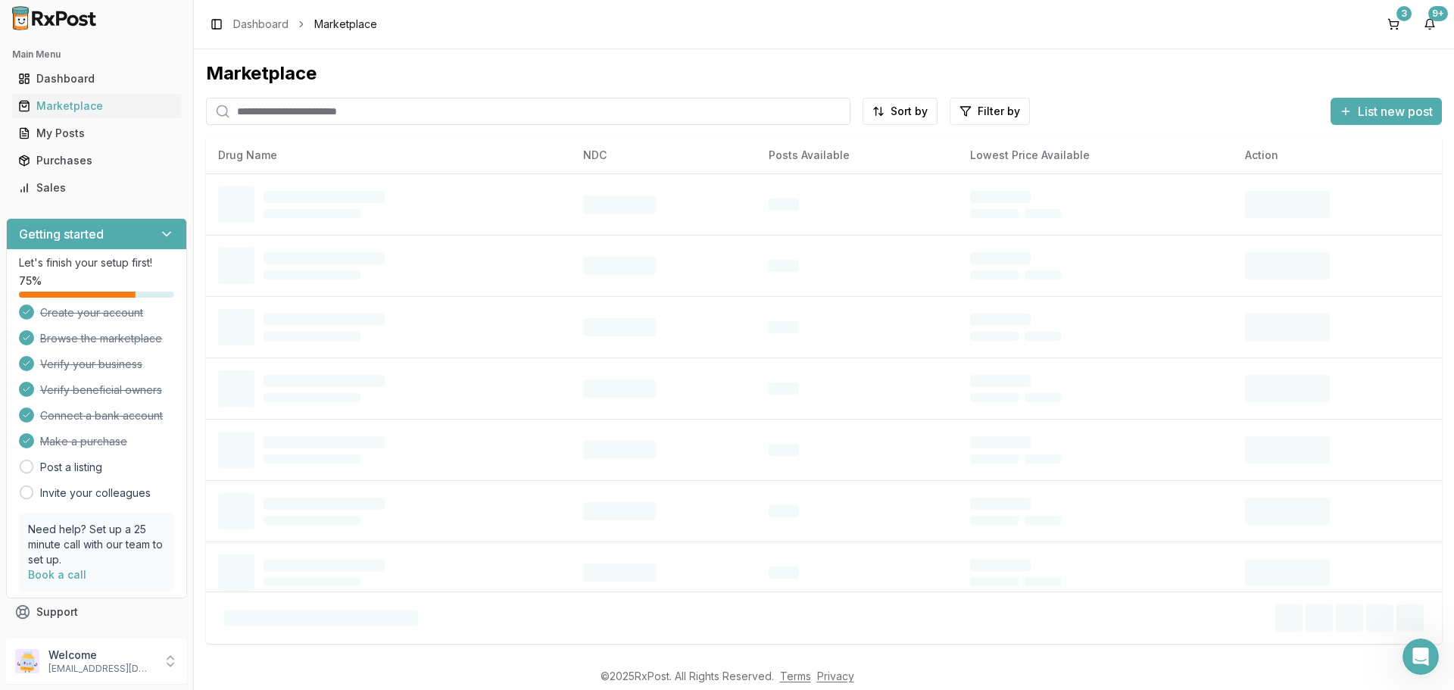
click at [480, 110] on input "search" at bounding box center [528, 111] width 645 height 27
type input "******"
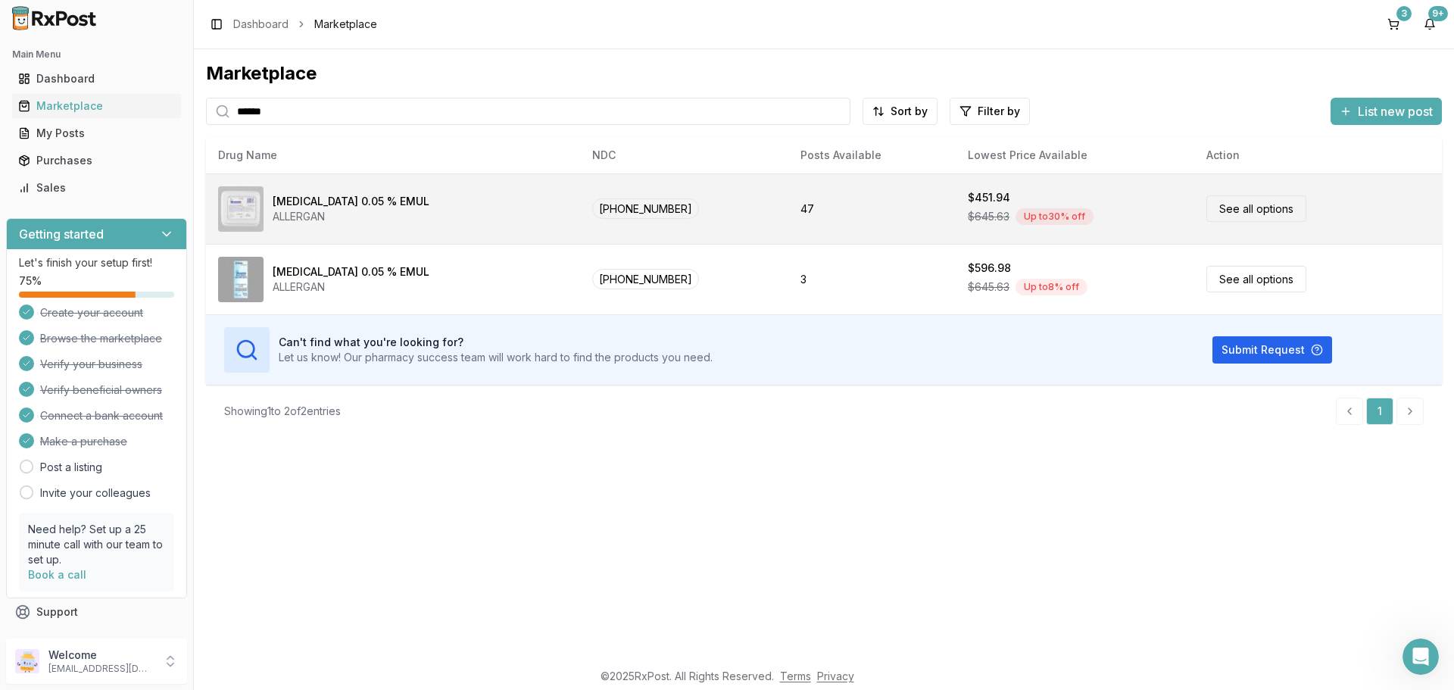
click at [1272, 211] on link "See all options" at bounding box center [1257, 208] width 100 height 27
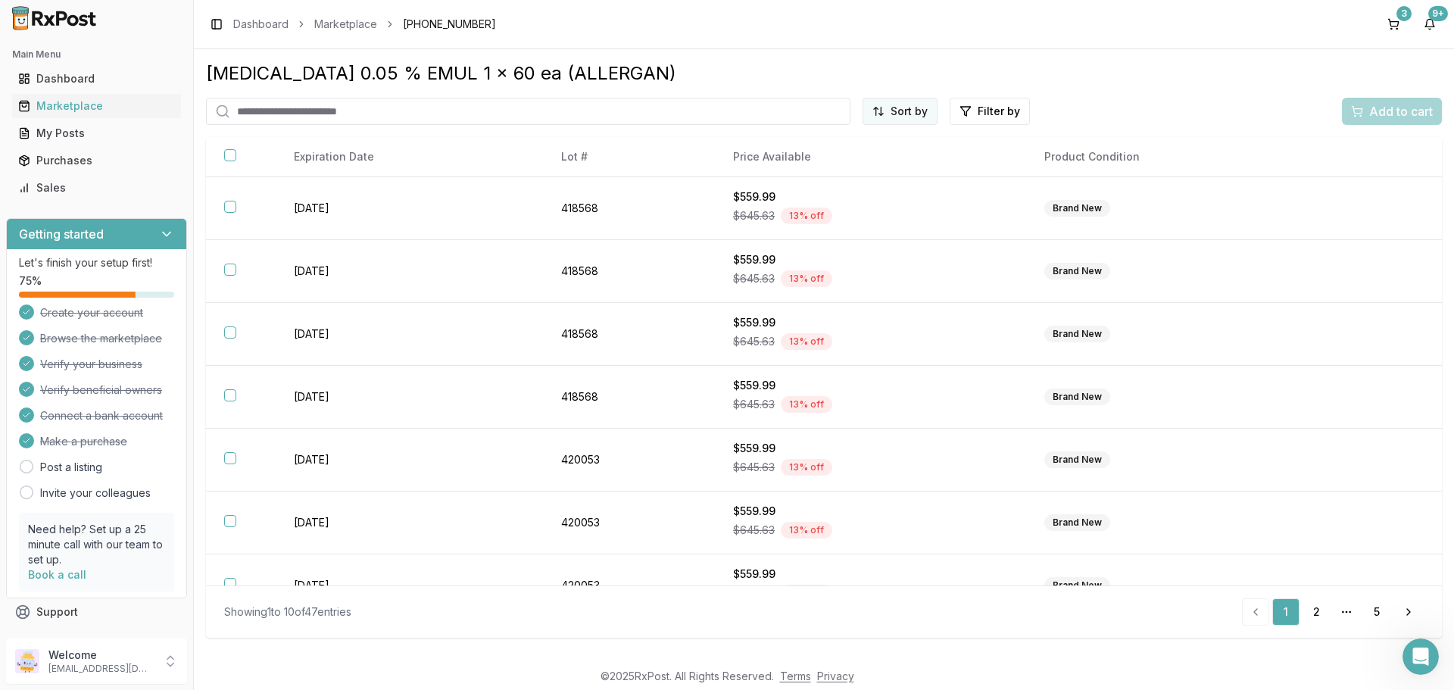
click at [923, 112] on html "Main Menu Dashboard Marketplace My Posts Purchases Sales Getting started Let's …" at bounding box center [727, 345] width 1454 height 690
click at [842, 161] on div "Price (Low to High)" at bounding box center [864, 168] width 144 height 24
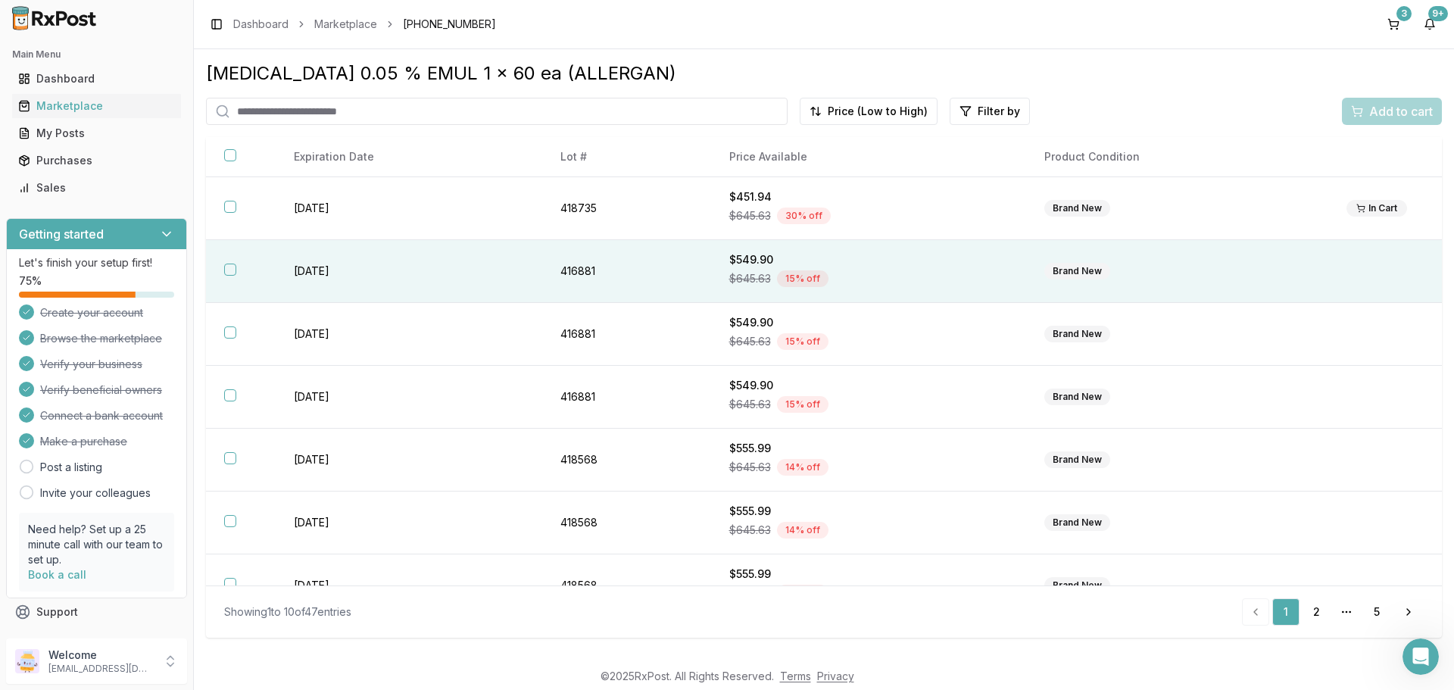
click at [230, 270] on button "button" at bounding box center [230, 270] width 12 height 12
click at [1395, 111] on span "Add to cart" at bounding box center [1401, 111] width 64 height 18
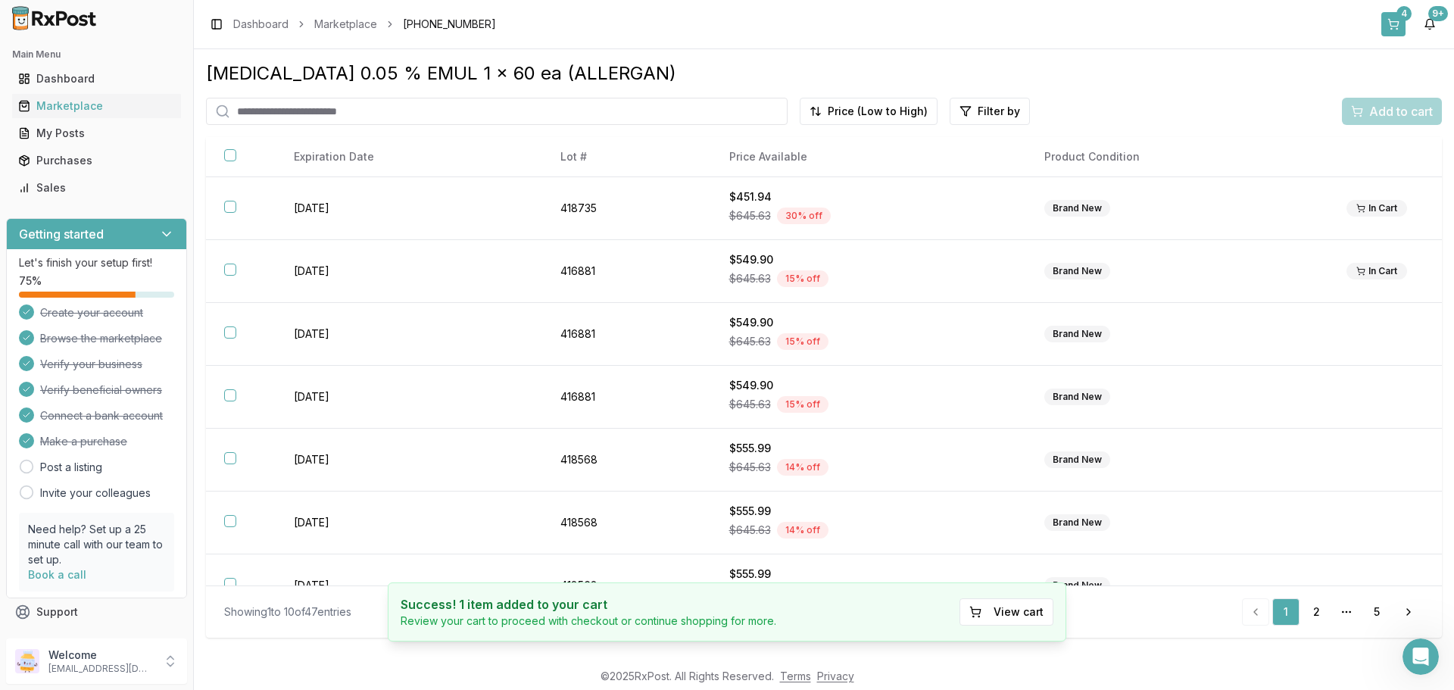
click at [1393, 25] on button "4" at bounding box center [1394, 24] width 24 height 24
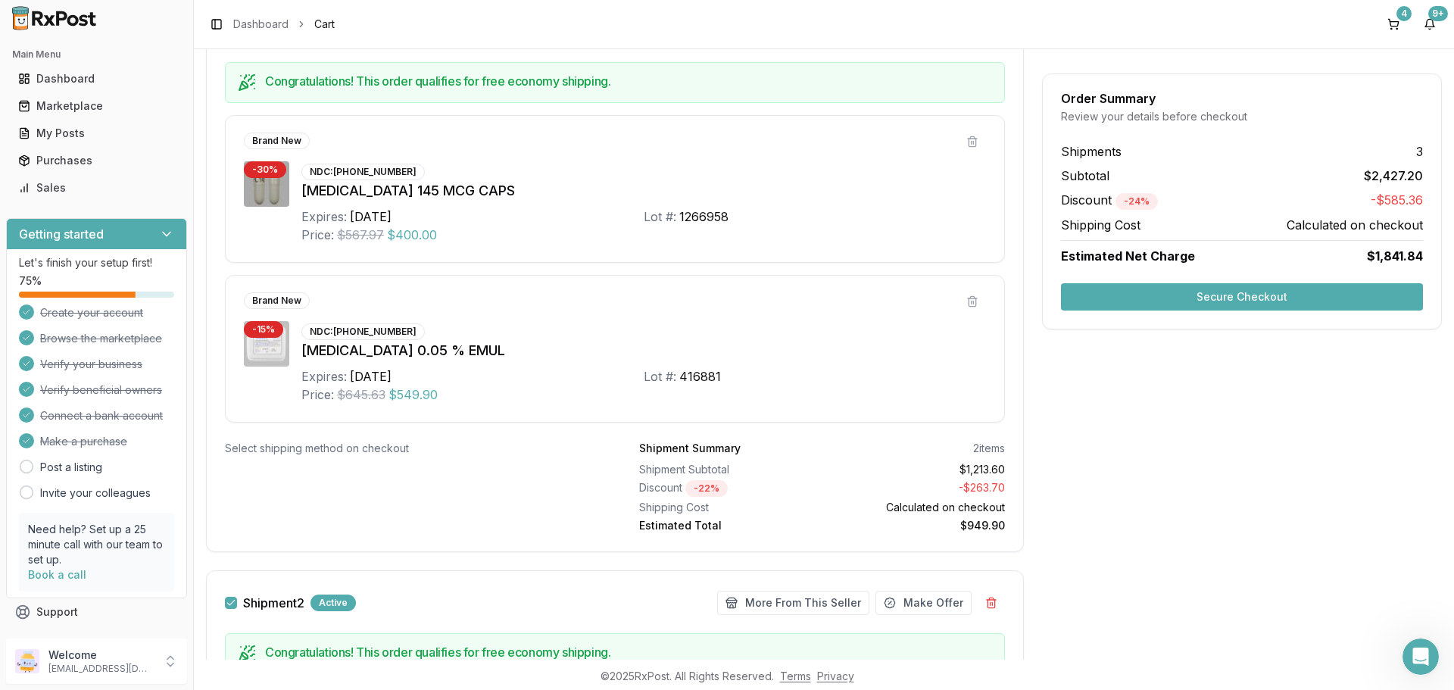
scroll to position [211, 0]
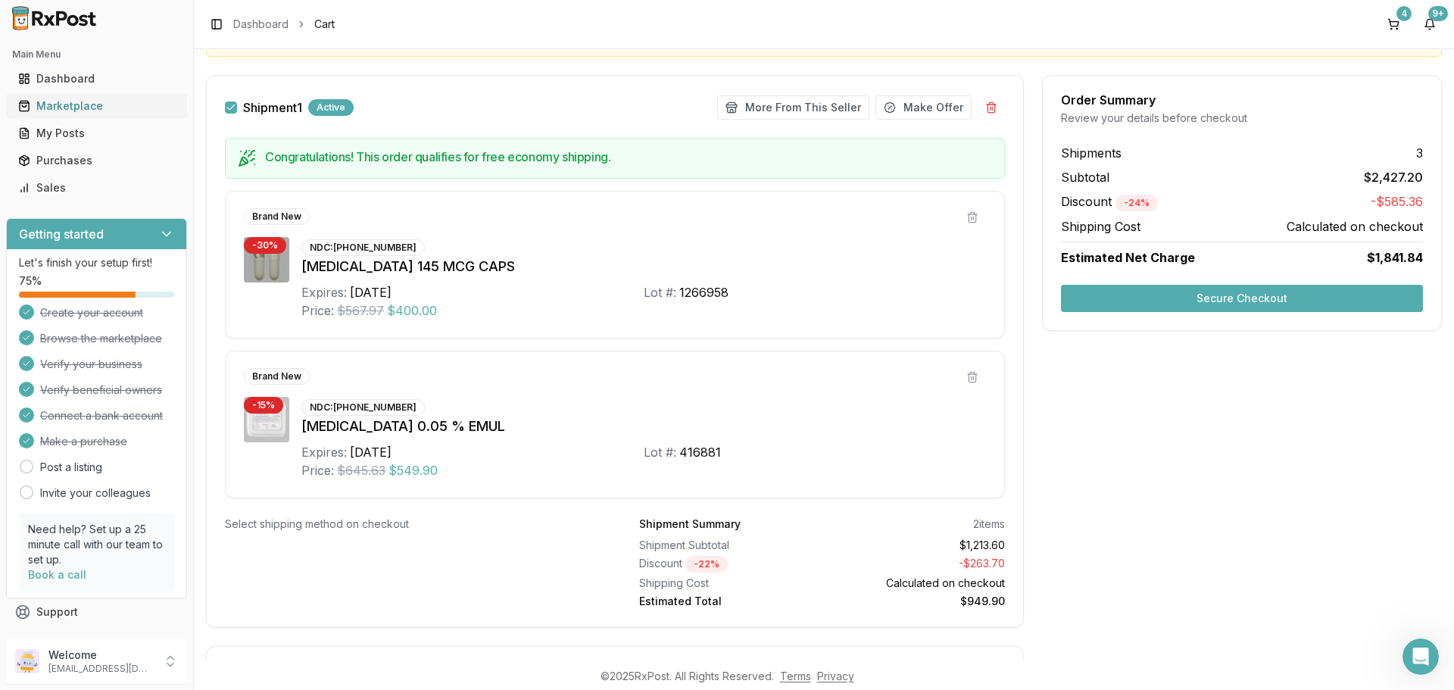
click at [52, 105] on div "Marketplace" at bounding box center [96, 105] width 157 height 15
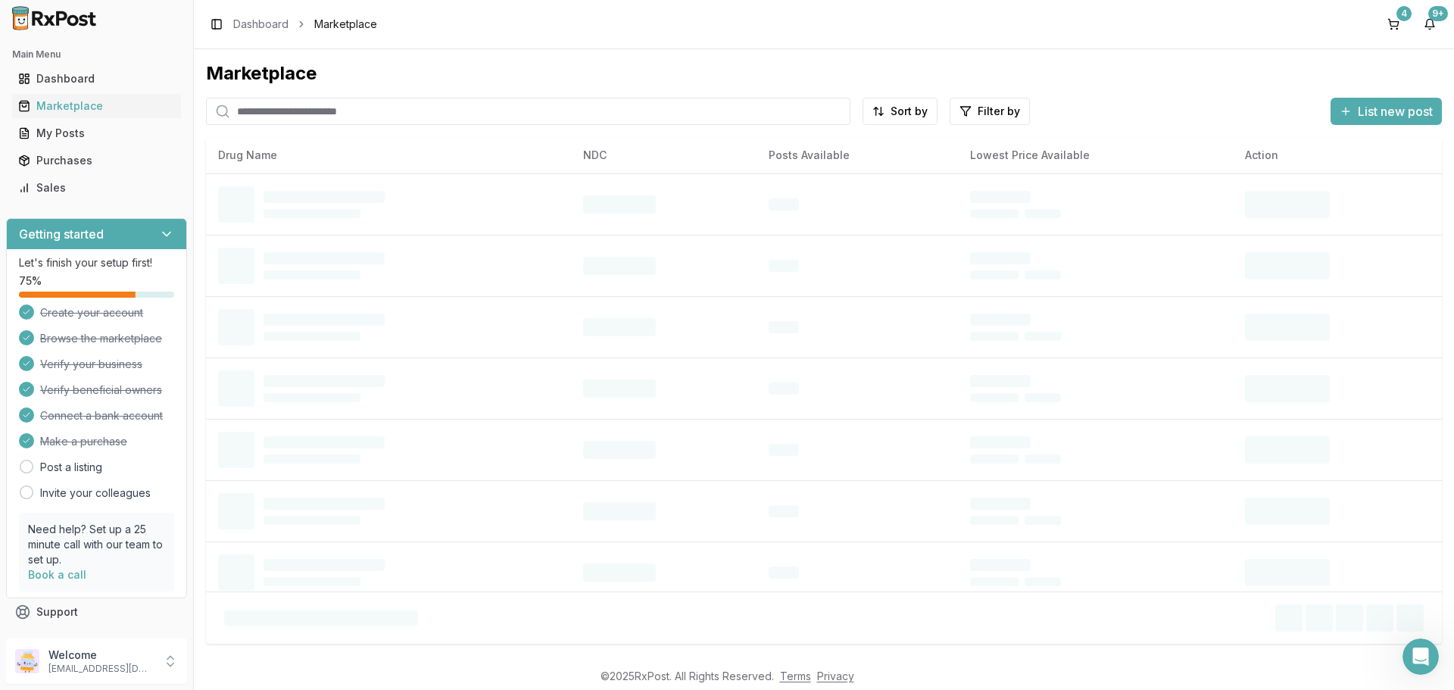
click at [439, 109] on input "search" at bounding box center [528, 111] width 645 height 27
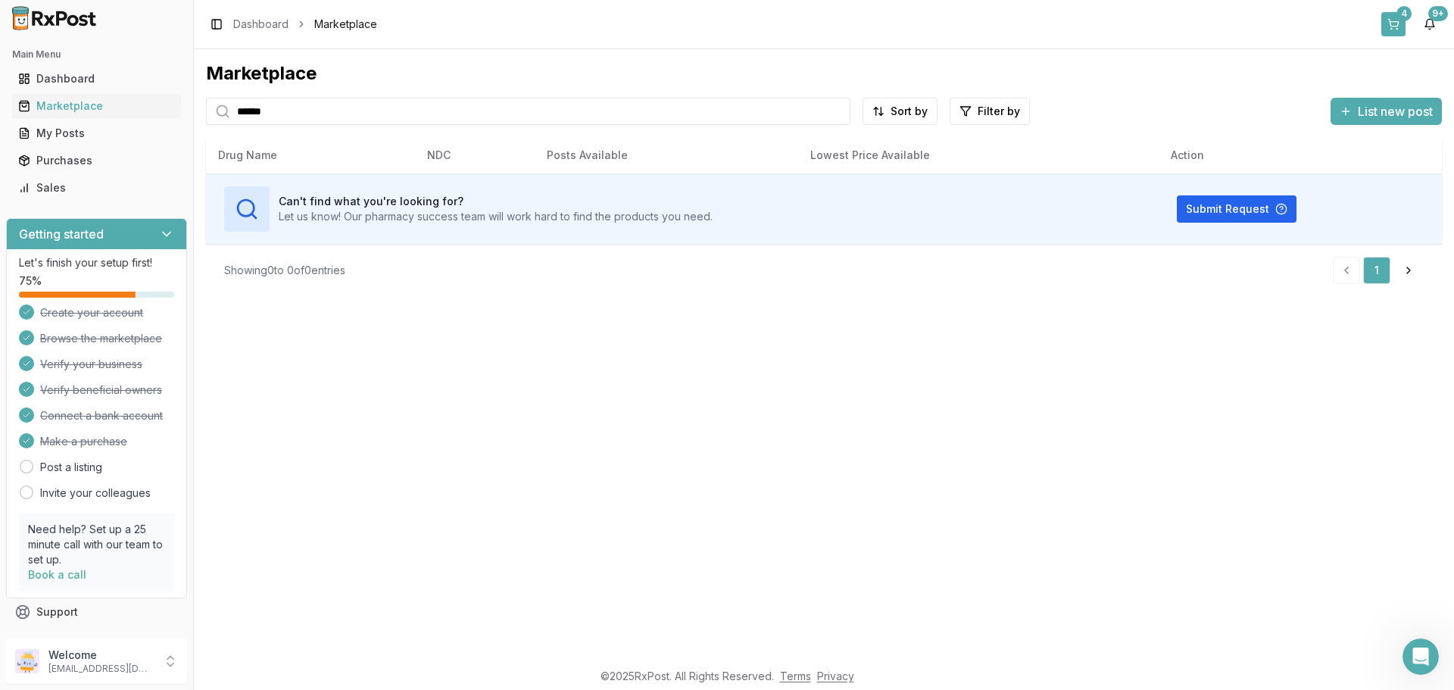
type input "******"
click at [1396, 27] on button "4" at bounding box center [1394, 24] width 24 height 24
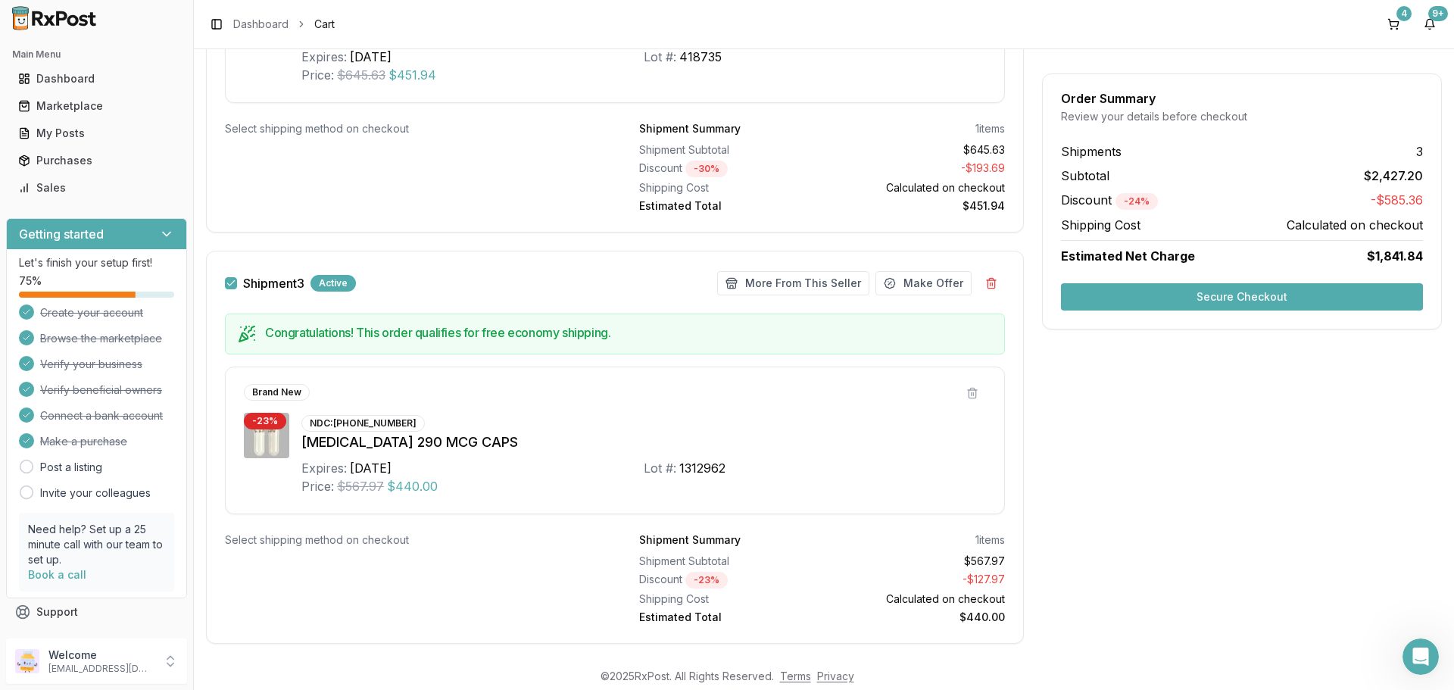
scroll to position [1044, 0]
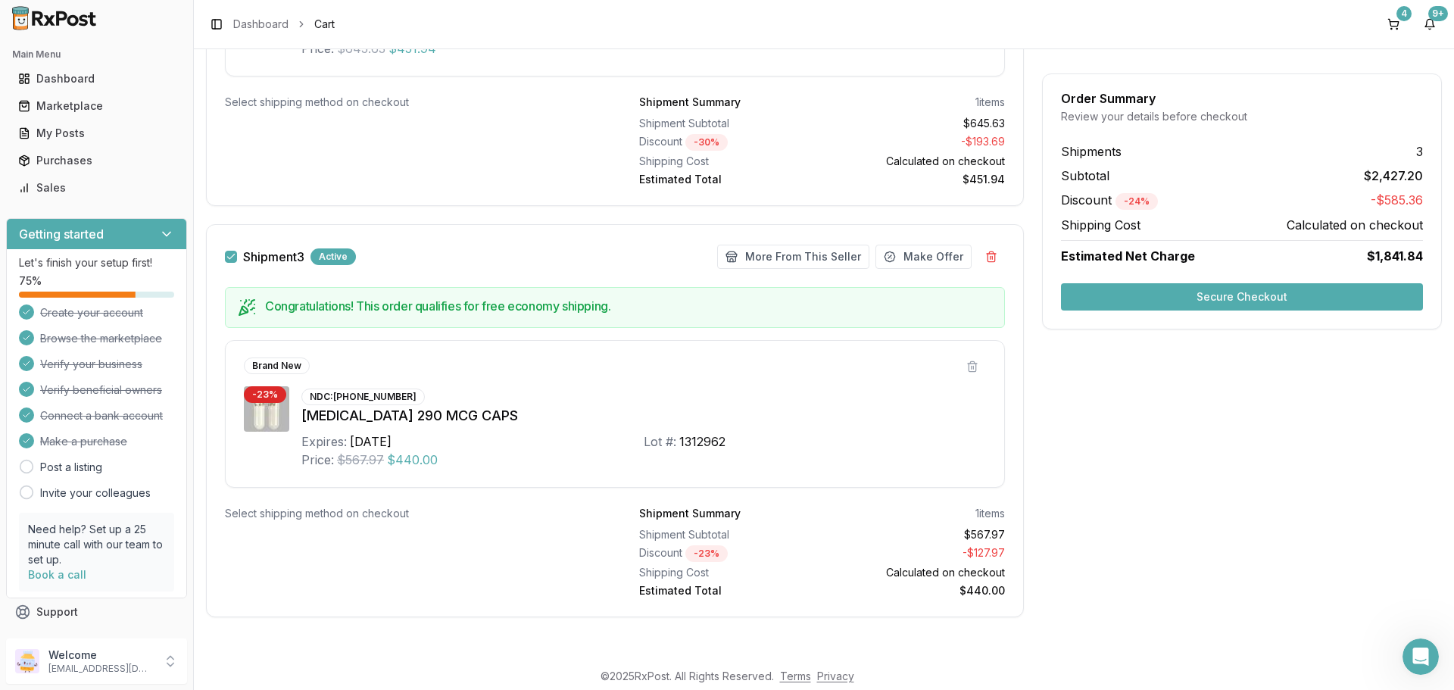
click at [1217, 295] on button "Secure Checkout" at bounding box center [1242, 296] width 362 height 27
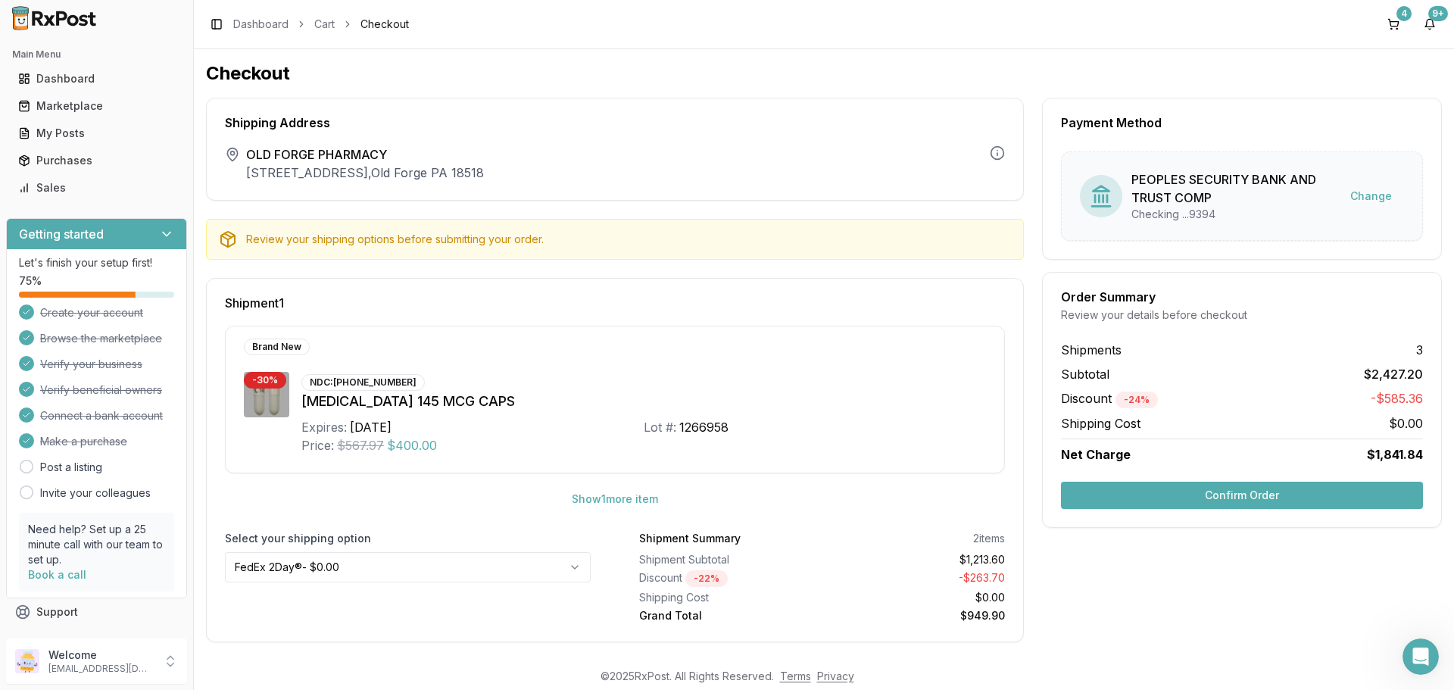
click at [1256, 495] on button "Confirm Order" at bounding box center [1242, 495] width 362 height 27
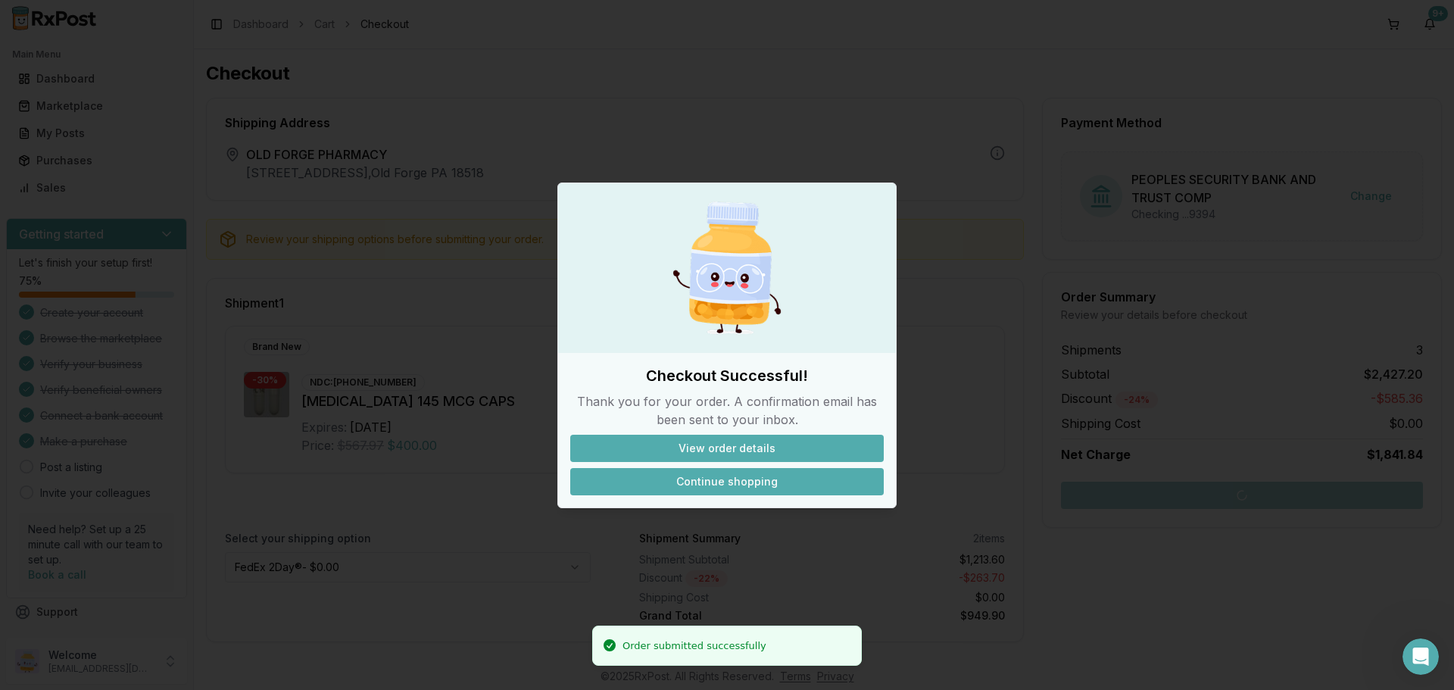
click at [726, 485] on button "Continue shopping" at bounding box center [727, 481] width 314 height 27
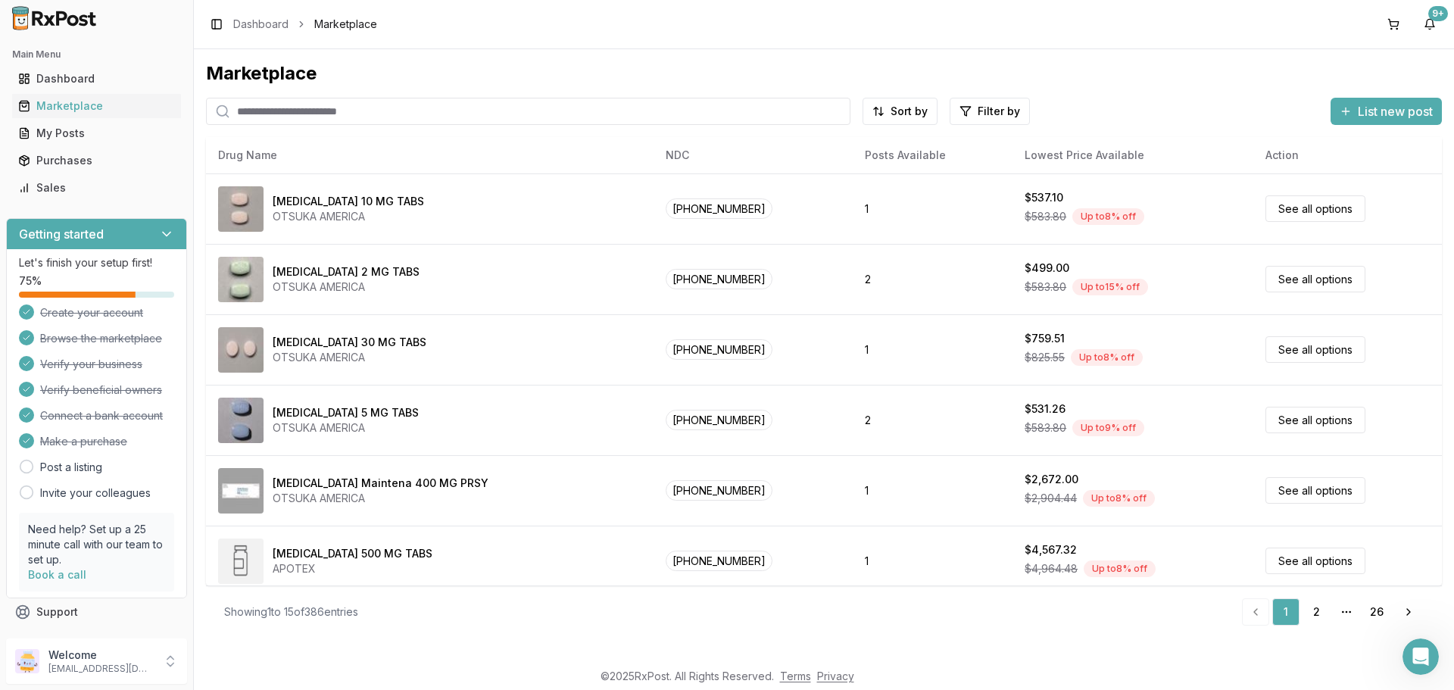
click at [374, 109] on input "search" at bounding box center [528, 111] width 645 height 27
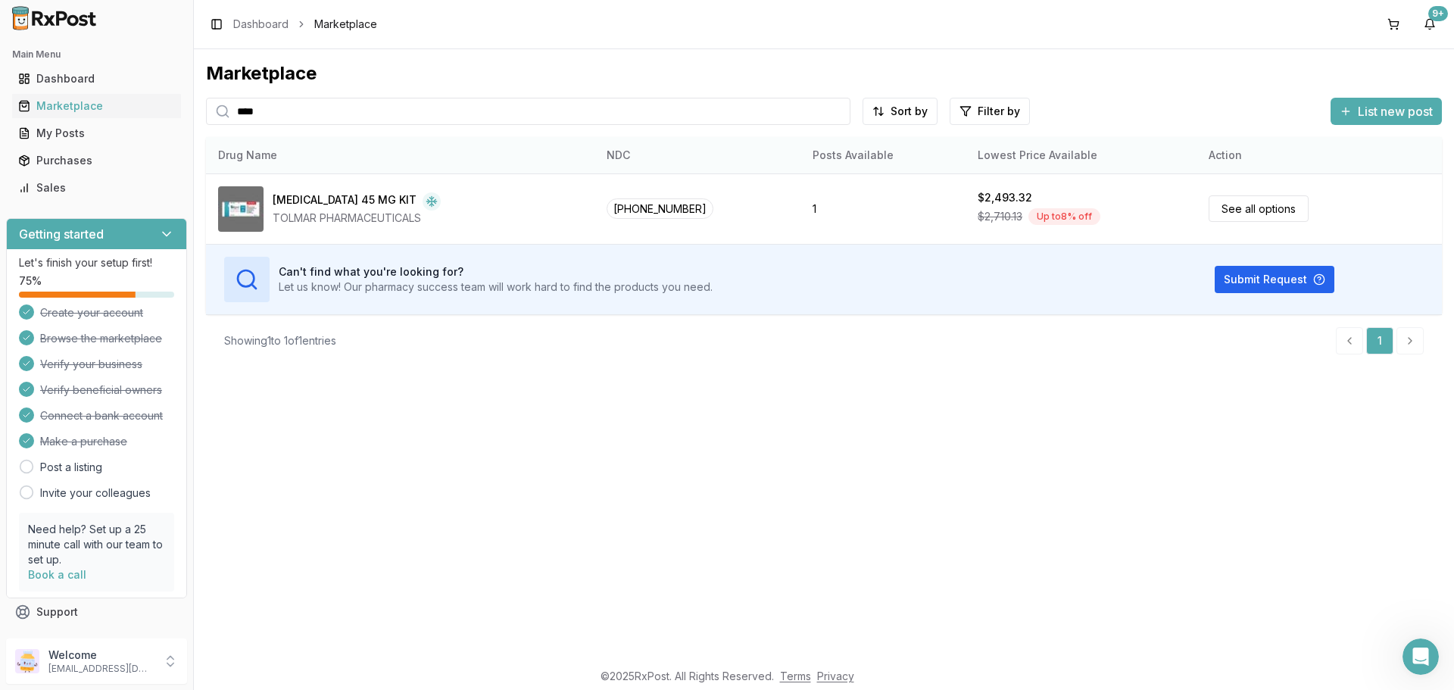
type input "****"
click at [311, 150] on th "Drug Name" at bounding box center [400, 155] width 389 height 36
